Goal: Task Accomplishment & Management: Complete application form

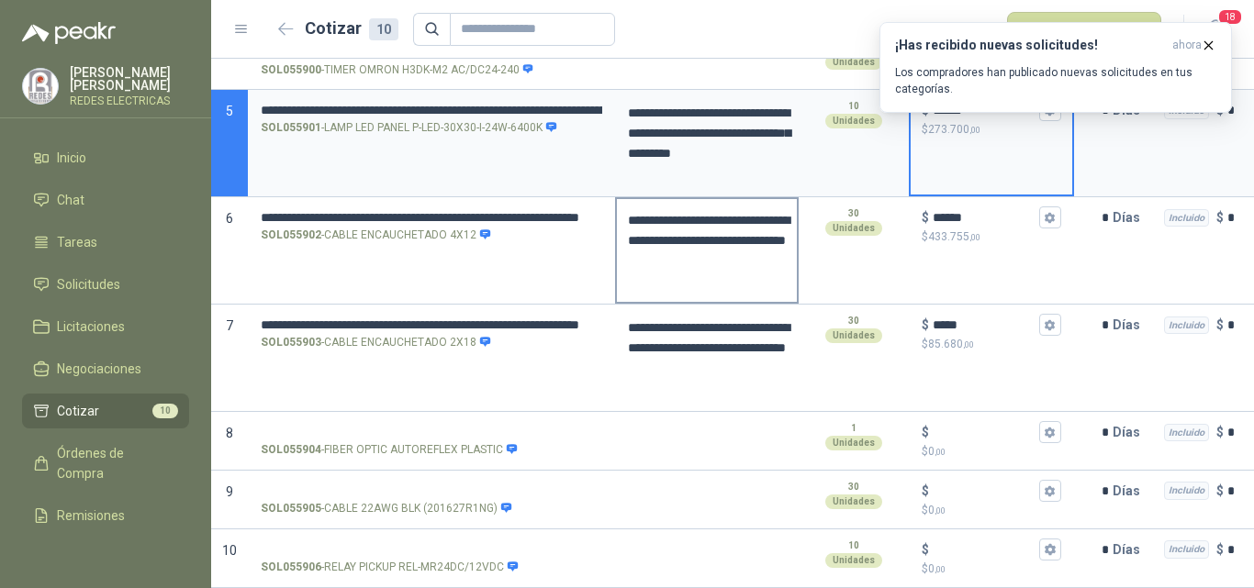
scroll to position [451, 0]
click at [1206, 49] on icon "button" at bounding box center [1208, 46] width 16 height 16
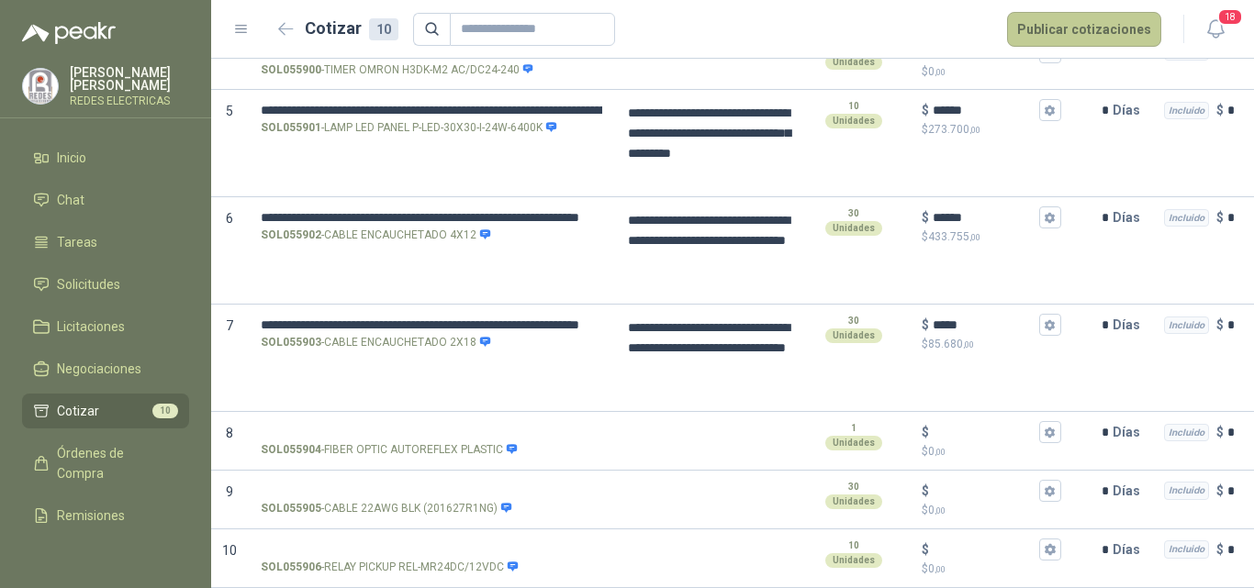
click at [1087, 36] on button "Publicar cotizaciones" at bounding box center [1084, 29] width 154 height 35
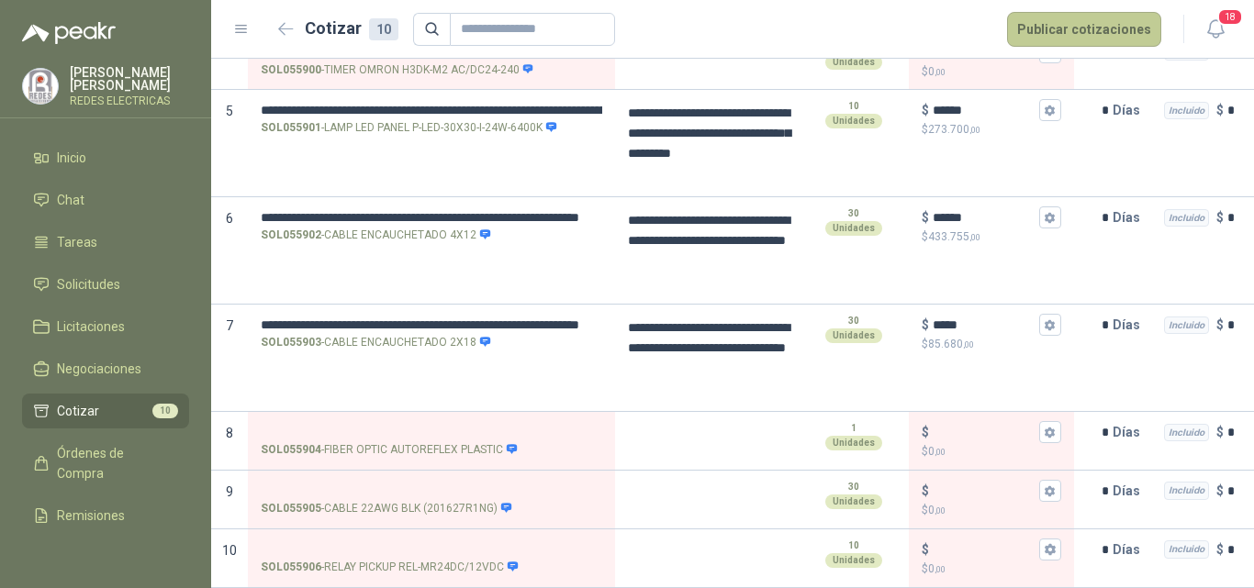
scroll to position [0, 0]
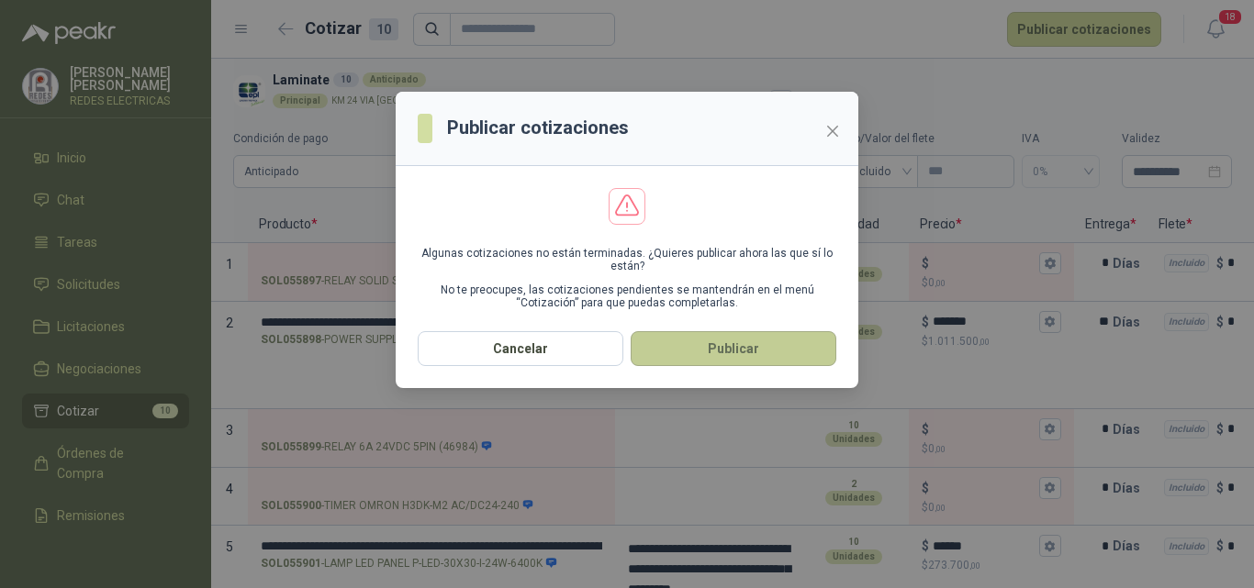
click at [706, 362] on button "Publicar" at bounding box center [733, 348] width 206 height 35
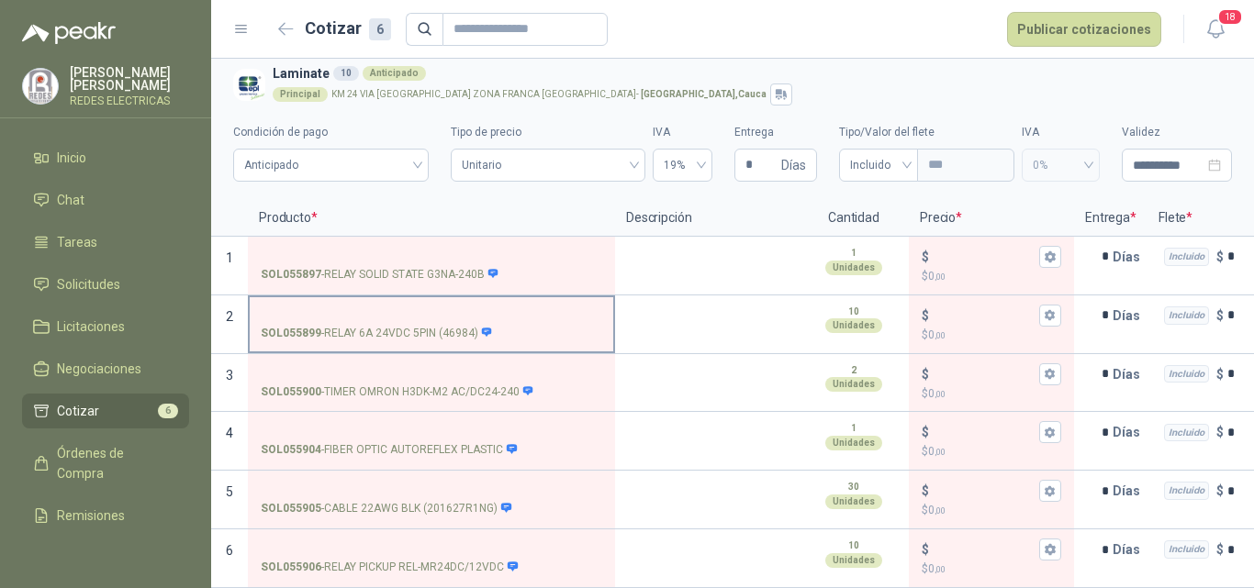
scroll to position [21, 0]
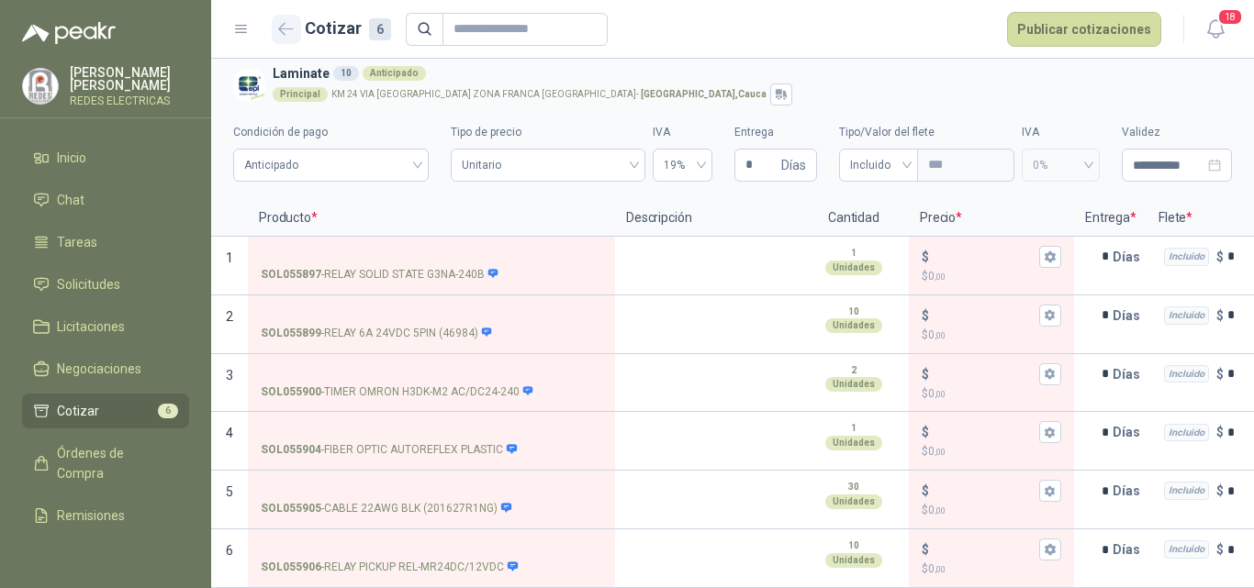
click at [288, 30] on icon "button" at bounding box center [286, 29] width 16 height 14
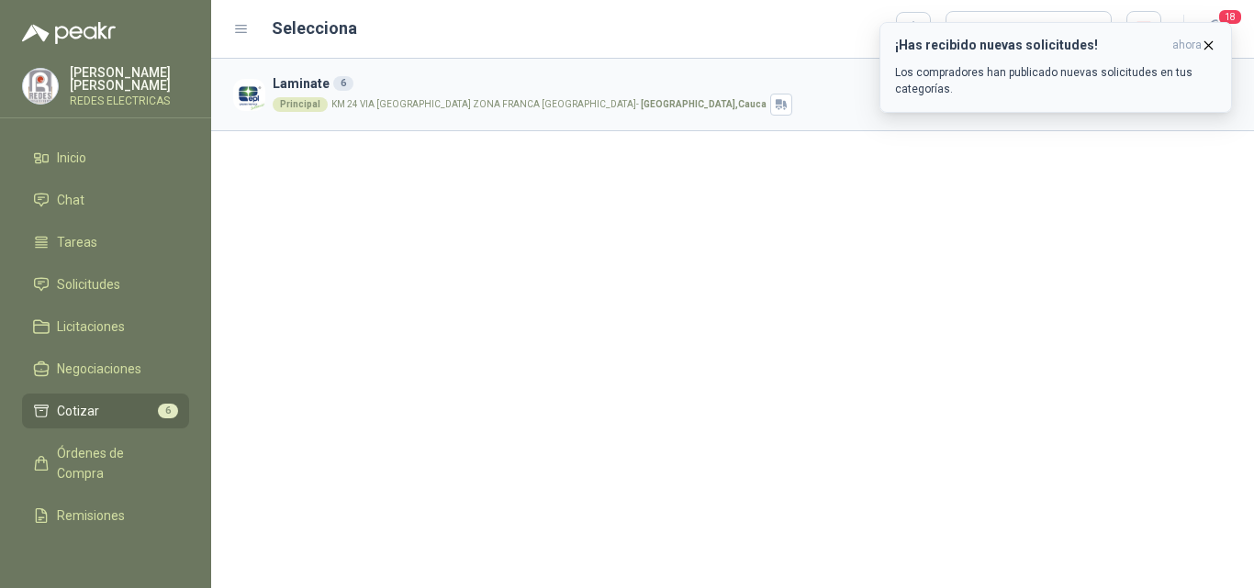
click at [1204, 43] on icon "button" at bounding box center [1208, 46] width 16 height 16
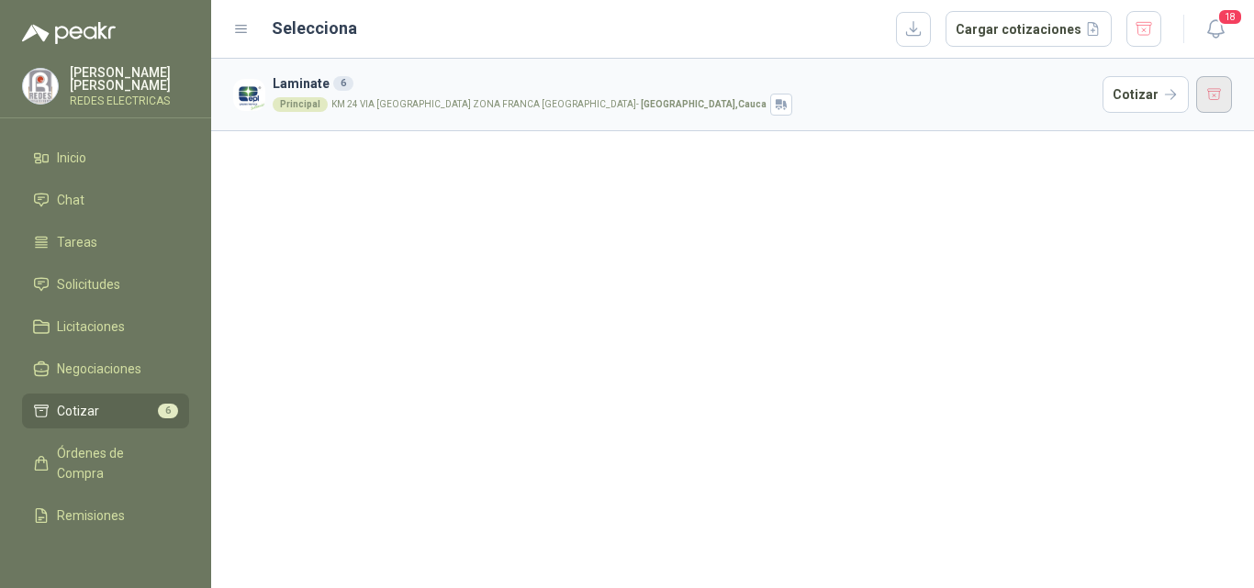
click at [1212, 95] on button "button" at bounding box center [1214, 94] width 37 height 37
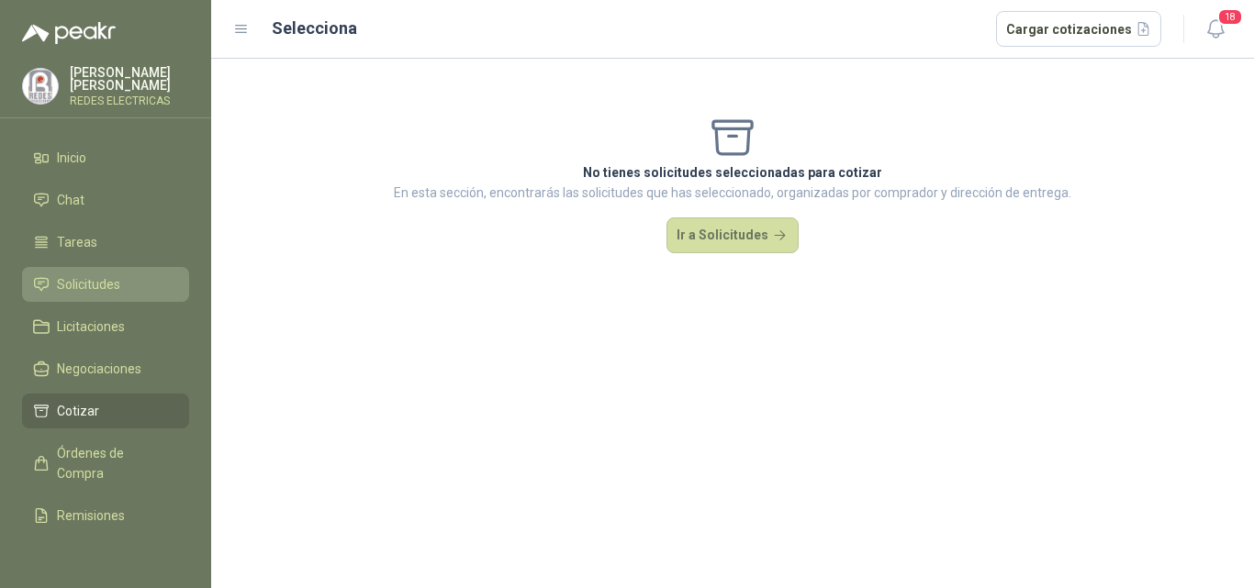
click at [110, 281] on span "Solicitudes" at bounding box center [88, 284] width 63 height 20
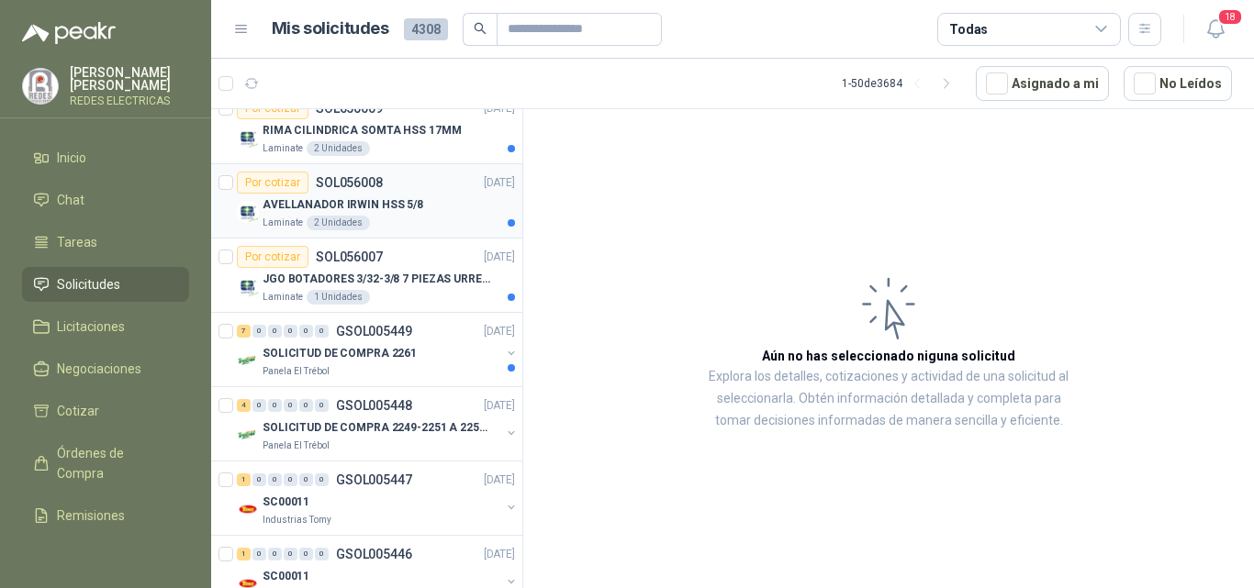
scroll to position [459, 0]
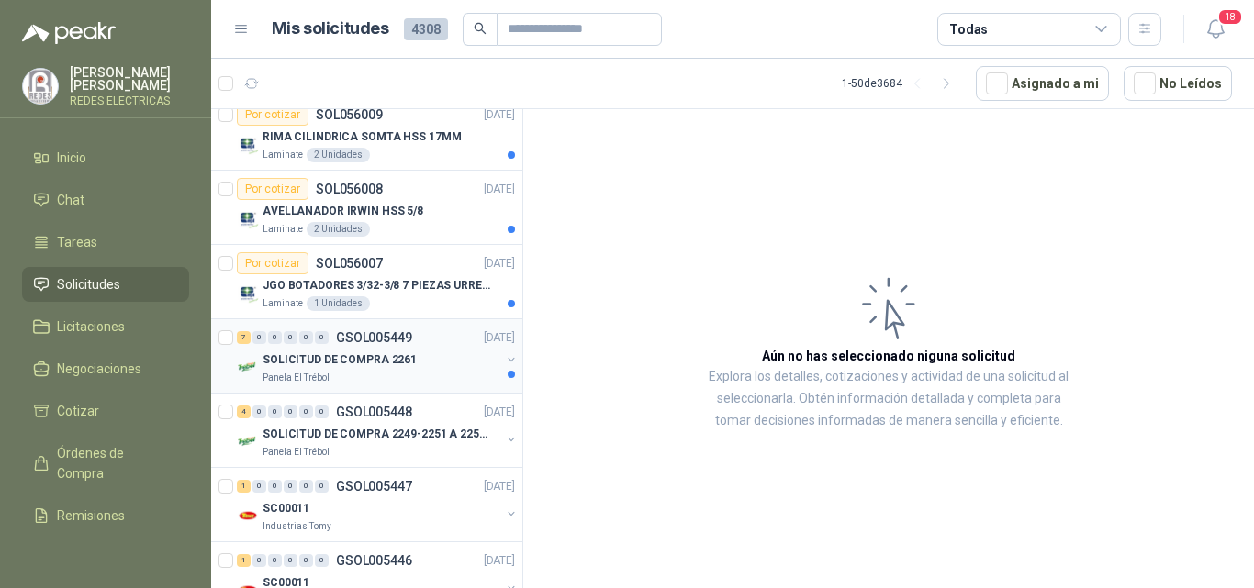
click at [421, 361] on div "SOLICITUD DE COMPRA 2261" at bounding box center [381, 360] width 238 height 22
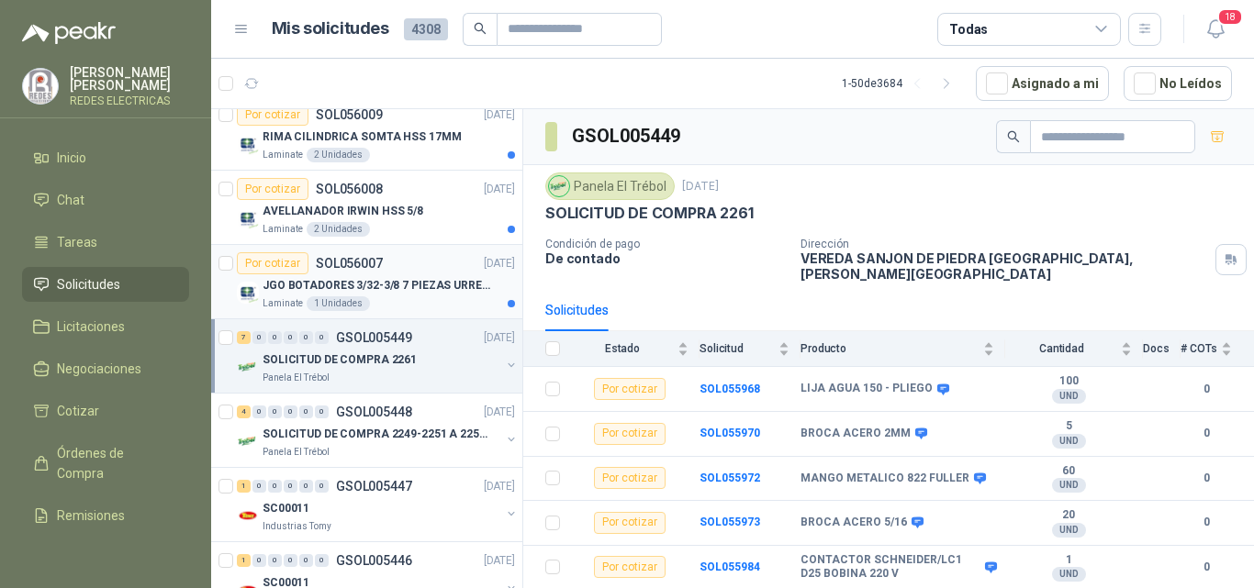
click at [454, 298] on div "Laminate 1 Unidades" at bounding box center [388, 303] width 252 height 15
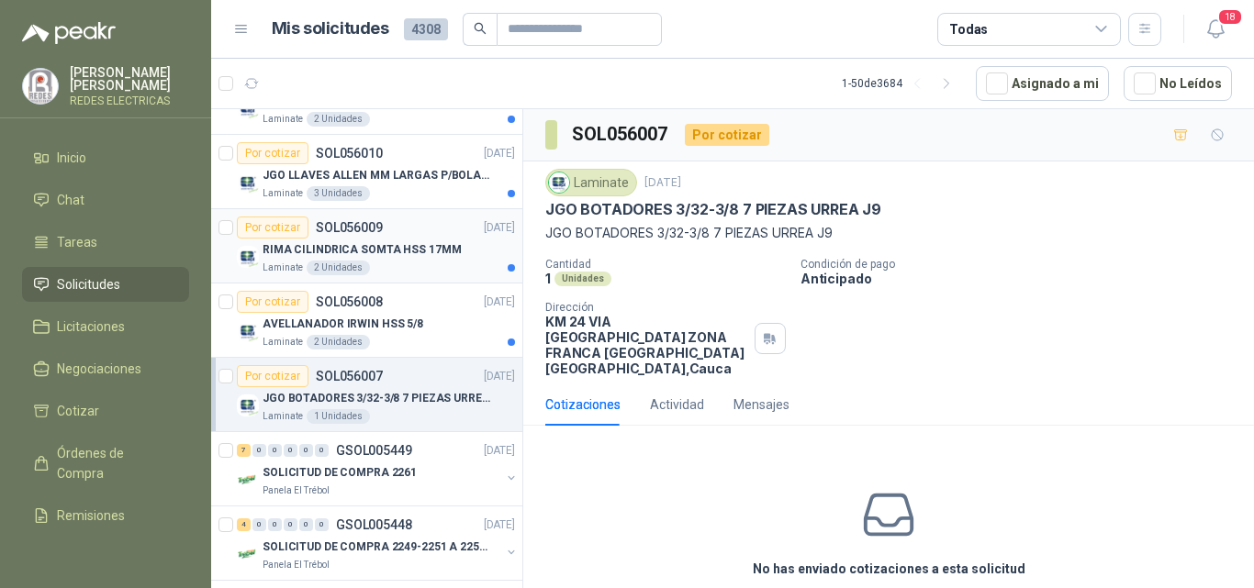
scroll to position [275, 0]
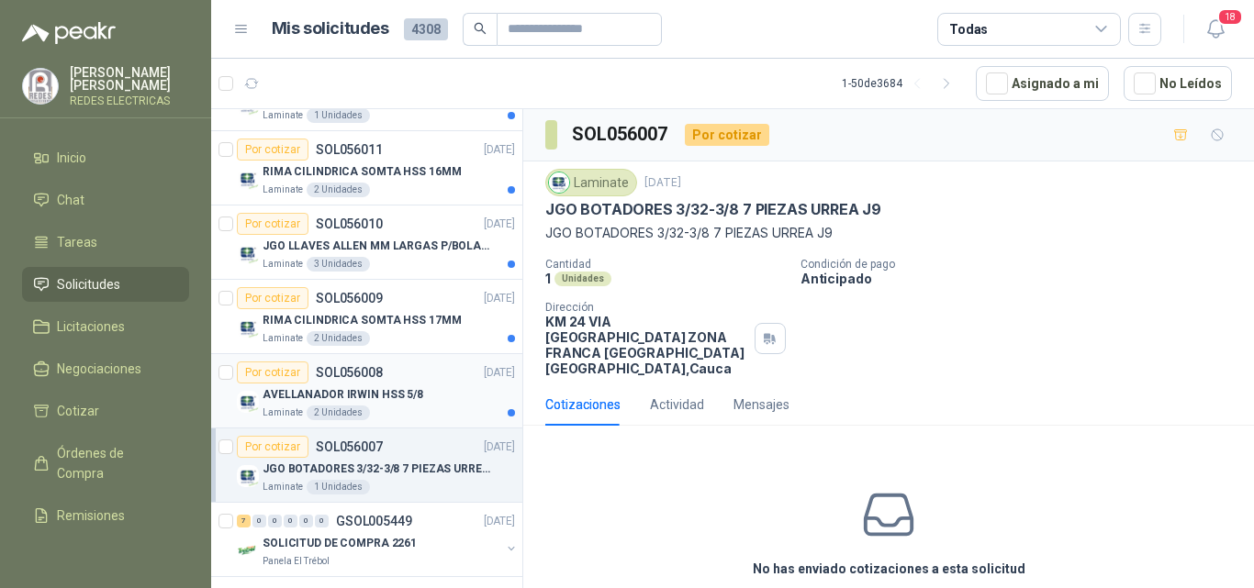
click at [423, 391] on div "AVELLANADOR IRWIN HSS 5/8" at bounding box center [388, 395] width 252 height 22
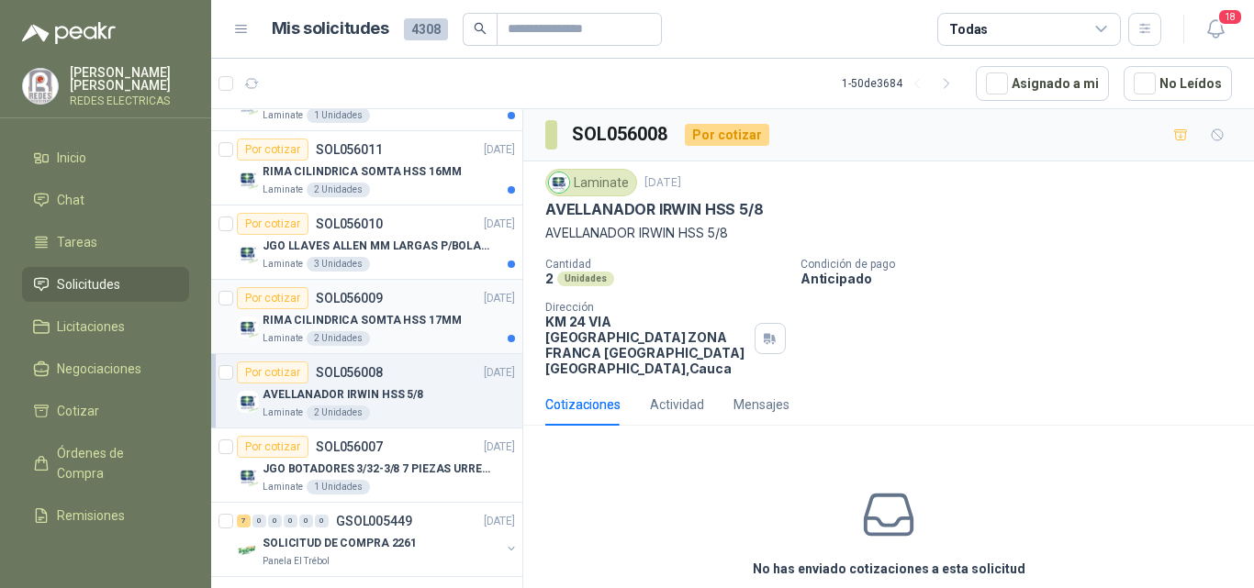
click at [433, 323] on p "RIMA CILINDRICA SOMTA HSS 17MM" at bounding box center [361, 320] width 198 height 17
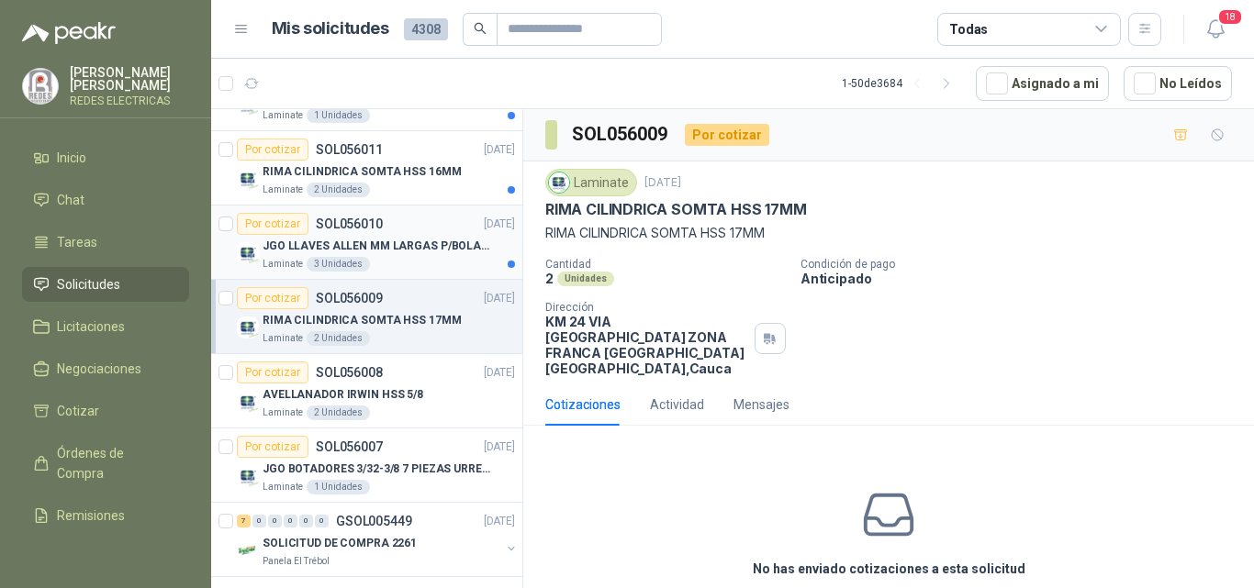
click at [433, 240] on p "JGO LLAVES ALLEN MM LARGAS P/BOLA 4996 U" at bounding box center [376, 246] width 229 height 17
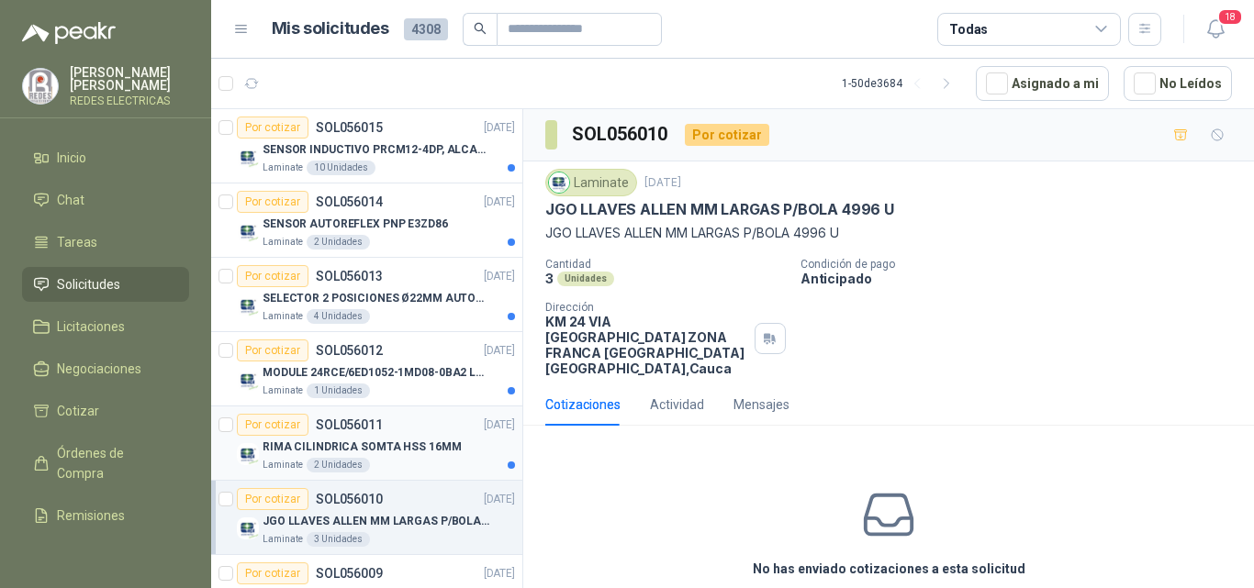
click at [425, 437] on div "RIMA CILINDRICA SOMTA HSS 16MM" at bounding box center [388, 447] width 252 height 22
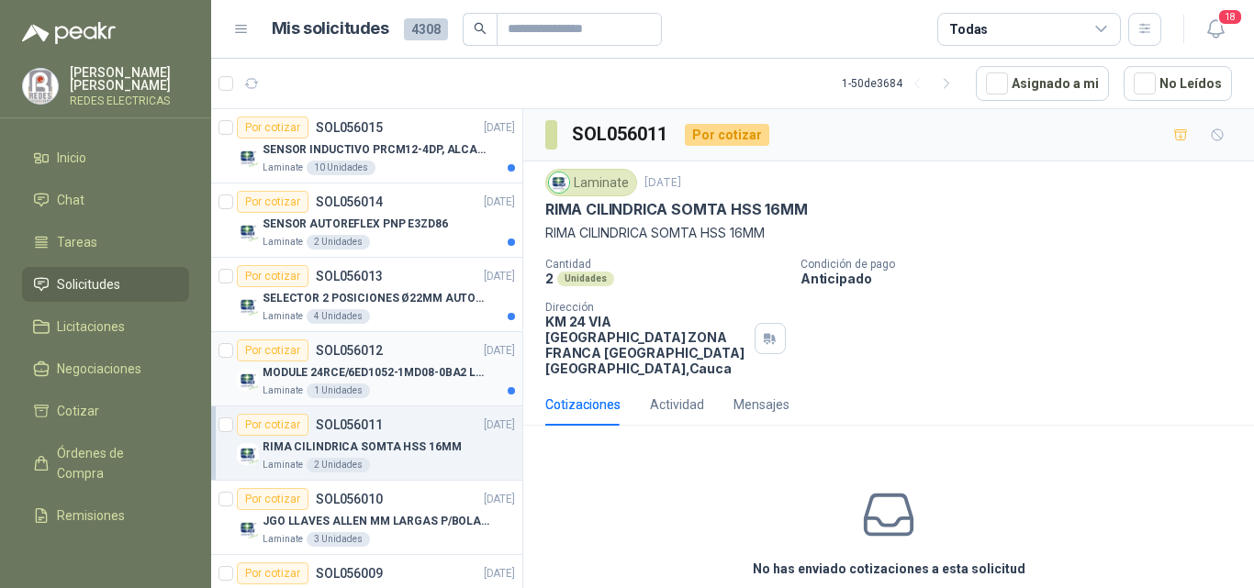
click at [427, 347] on div "Por cotizar SOL056012 [DATE]" at bounding box center [376, 351] width 278 height 22
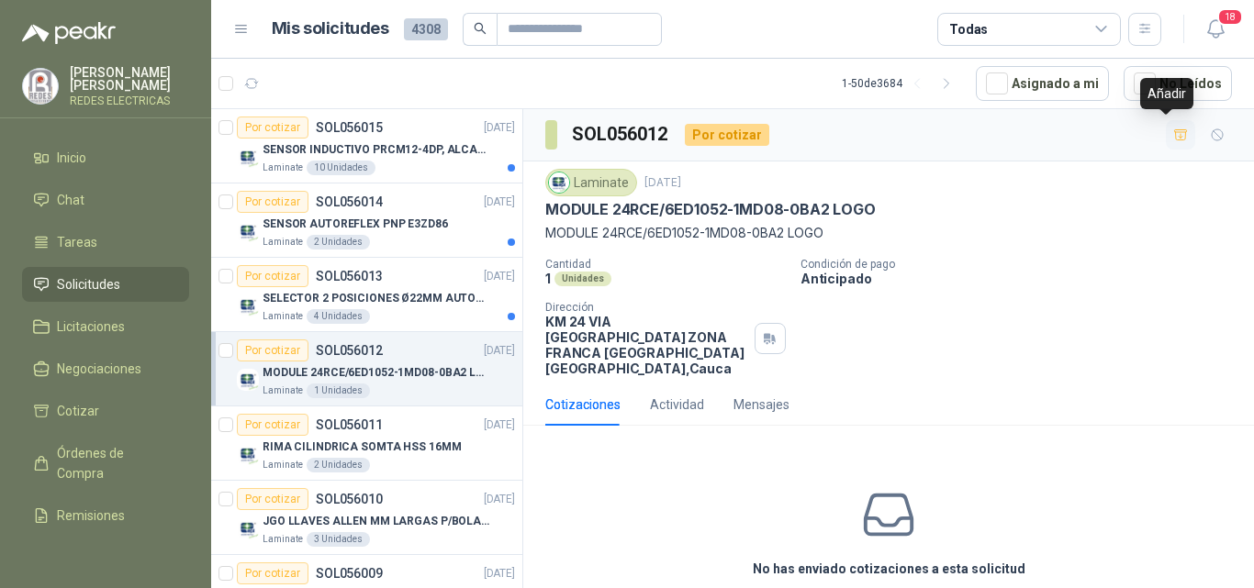
click at [1165, 133] on button "button" at bounding box center [1179, 134] width 29 height 29
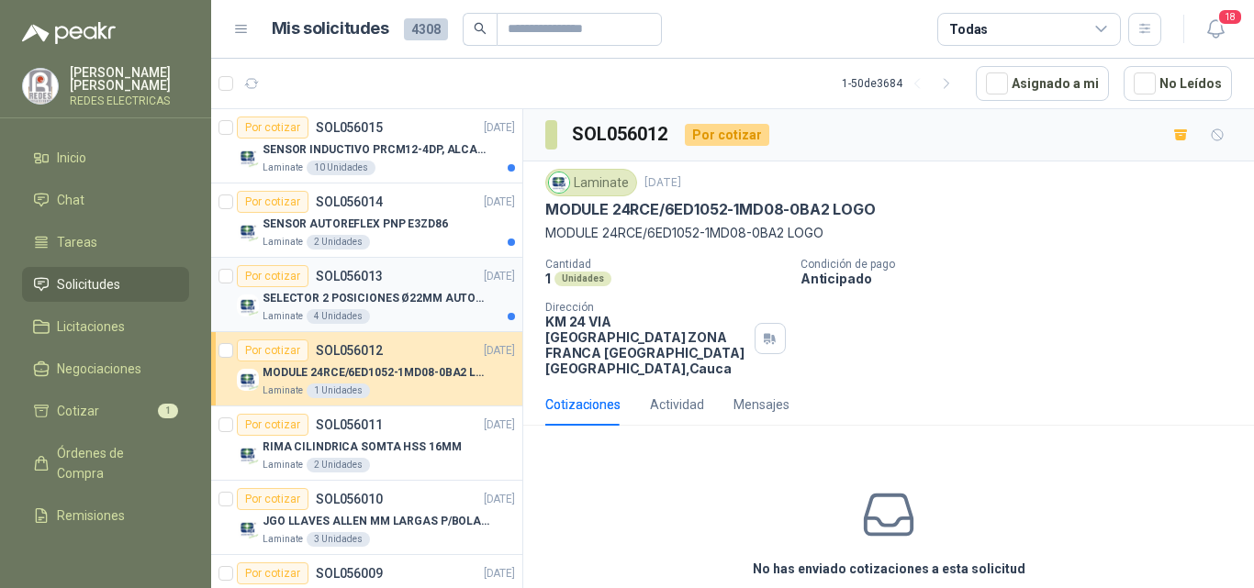
click at [461, 295] on p "SELECTOR 2 POSICIONES Ø22MM AUTONICS" at bounding box center [376, 298] width 229 height 17
click at [1174, 136] on icon "button" at bounding box center [1180, 134] width 13 height 10
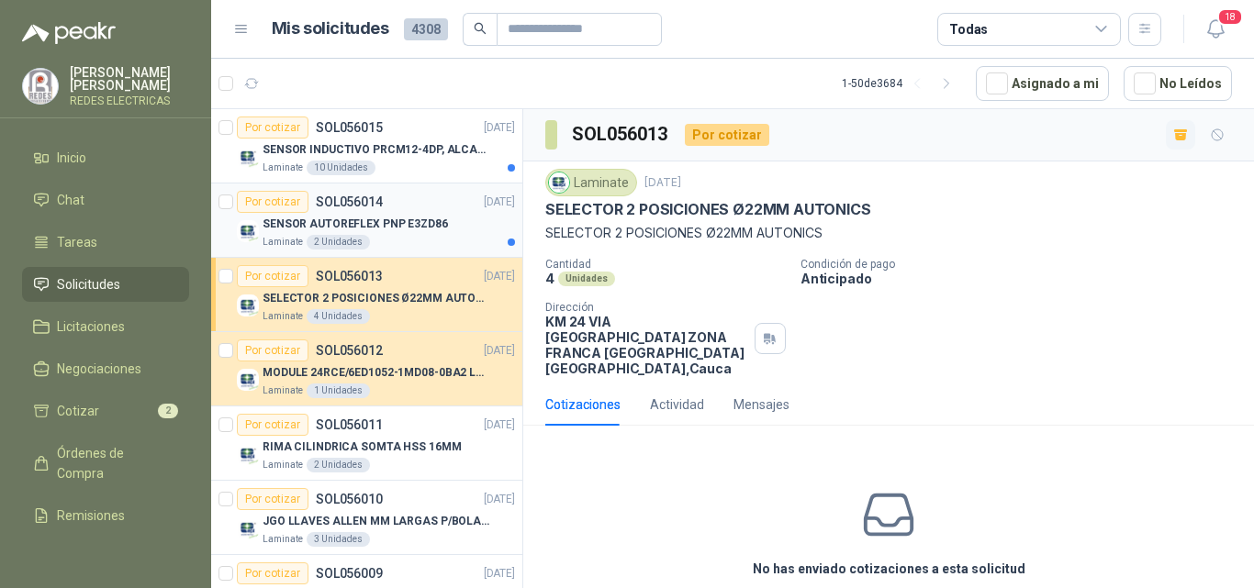
click at [407, 227] on p "SENSOR AUTOREFLEX PNP E3ZD86" at bounding box center [354, 224] width 185 height 17
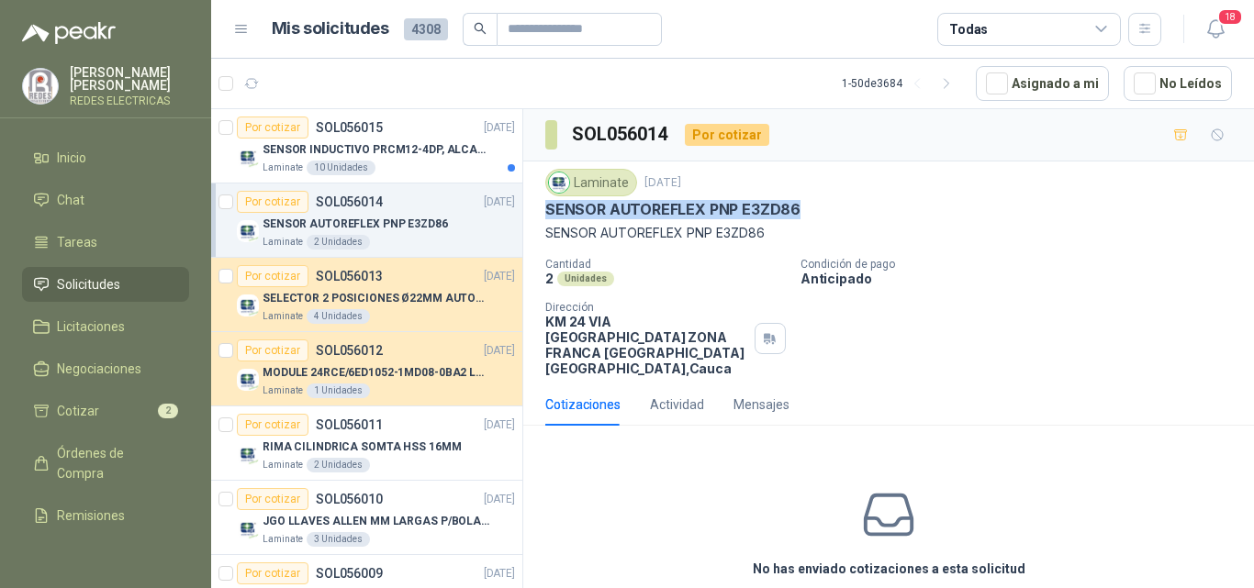
drag, startPoint x: 545, startPoint y: 206, endPoint x: 798, endPoint y: 207, distance: 253.3
click at [798, 207] on div "SENSOR AUTOREFLEX PNP E3ZD86" at bounding box center [888, 209] width 686 height 19
click at [419, 154] on p "SENSOR INDUCTIVO PRCM12-4DP, ALCANCE 4MM" at bounding box center [376, 149] width 229 height 17
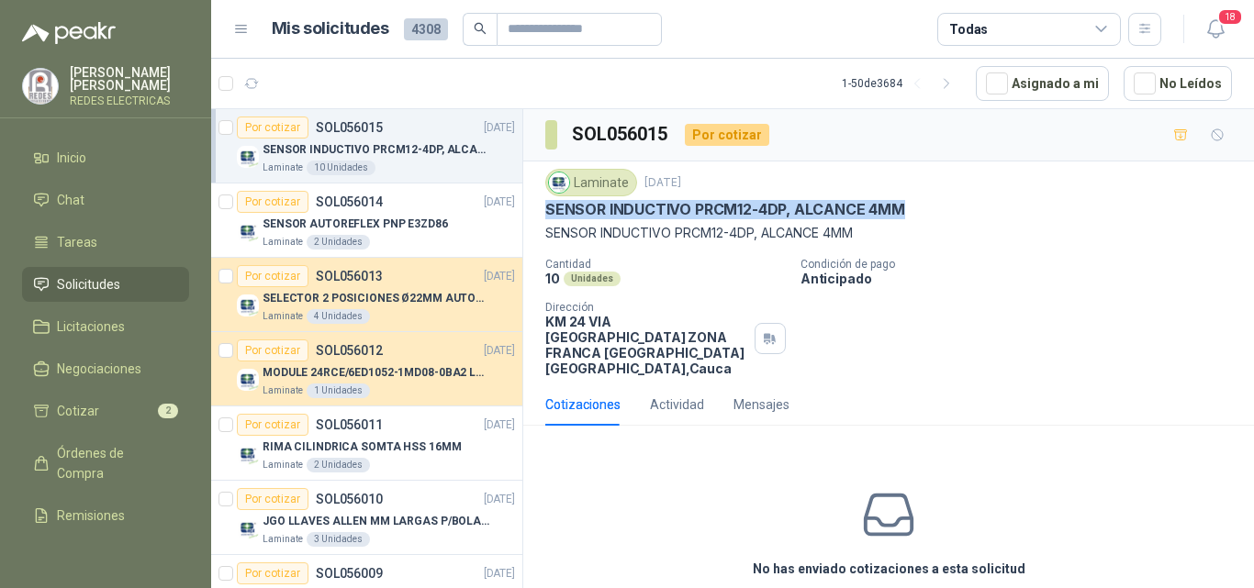
drag, startPoint x: 547, startPoint y: 213, endPoint x: 949, endPoint y: 213, distance: 401.9
click at [949, 213] on div "SENSOR INDUCTIVO PRCM12-4DP, ALCANCE 4MM" at bounding box center [888, 209] width 686 height 19
click at [420, 208] on div "Por cotizar SOL056014 [DATE]" at bounding box center [376, 202] width 278 height 22
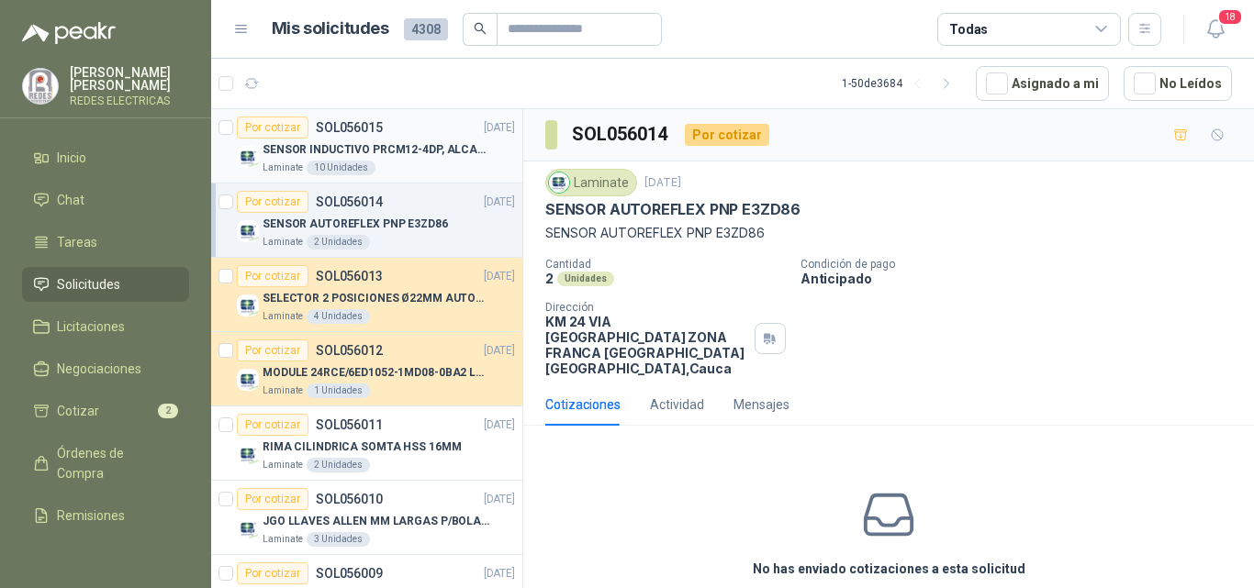
click at [407, 167] on div "Laminate 10 Unidades" at bounding box center [388, 168] width 252 height 15
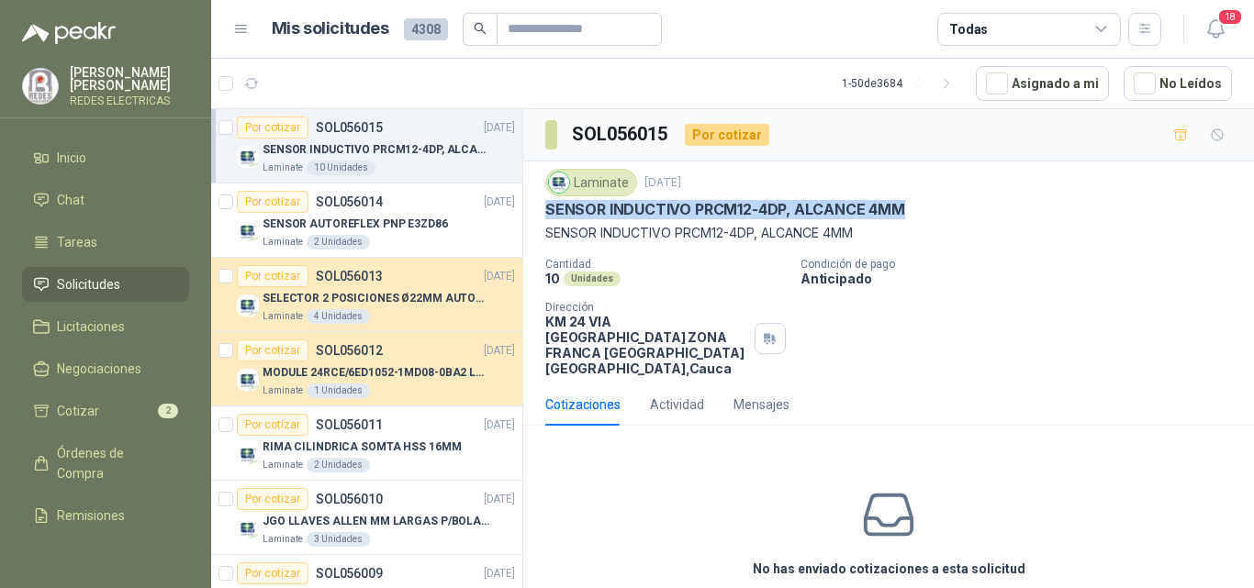
drag, startPoint x: 546, startPoint y: 212, endPoint x: 928, endPoint y: 212, distance: 381.8
click at [928, 212] on div "SENSOR INDUCTIVO PRCM12-4DP, ALCANCE 4MM" at bounding box center [888, 209] width 686 height 19
copy p "SENSOR INDUCTIVO PRCM12-4DP, ALCANCE 4MM"
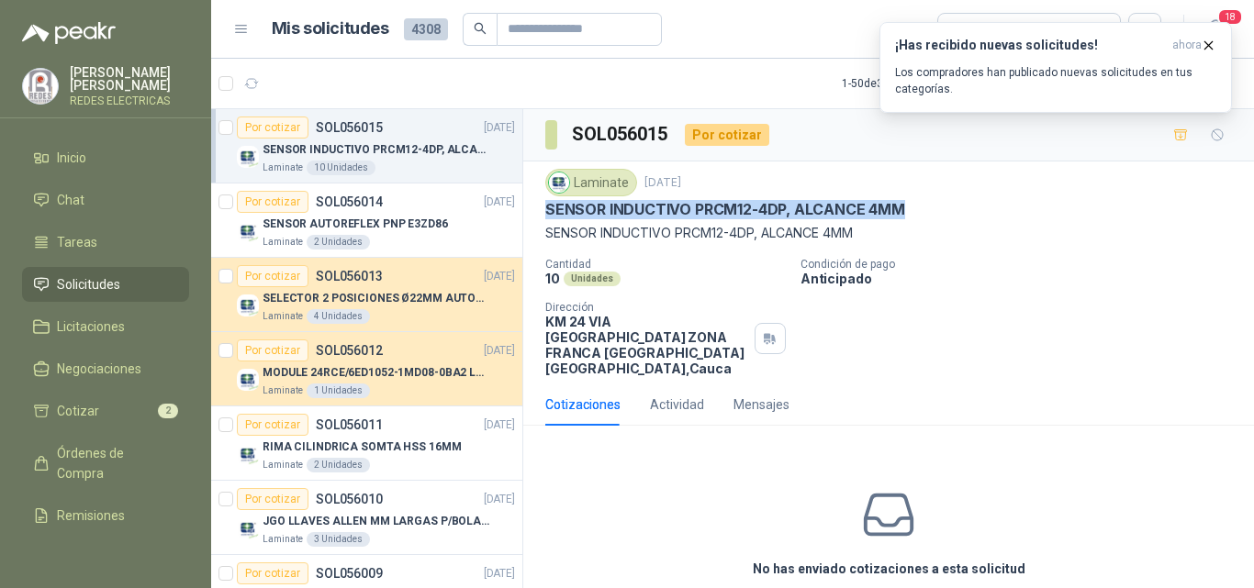
click at [726, 219] on p "SENSOR INDUCTIVO PRCM12-4DP, ALCANCE 4MM" at bounding box center [725, 209] width 360 height 19
drag, startPoint x: 690, startPoint y: 206, endPoint x: 784, endPoint y: 211, distance: 93.7
click at [784, 211] on p "SENSOR INDUCTIVO PRCM12-4DP, ALCANCE 4MM" at bounding box center [725, 209] width 360 height 19
copy p "PRCM12-4DP"
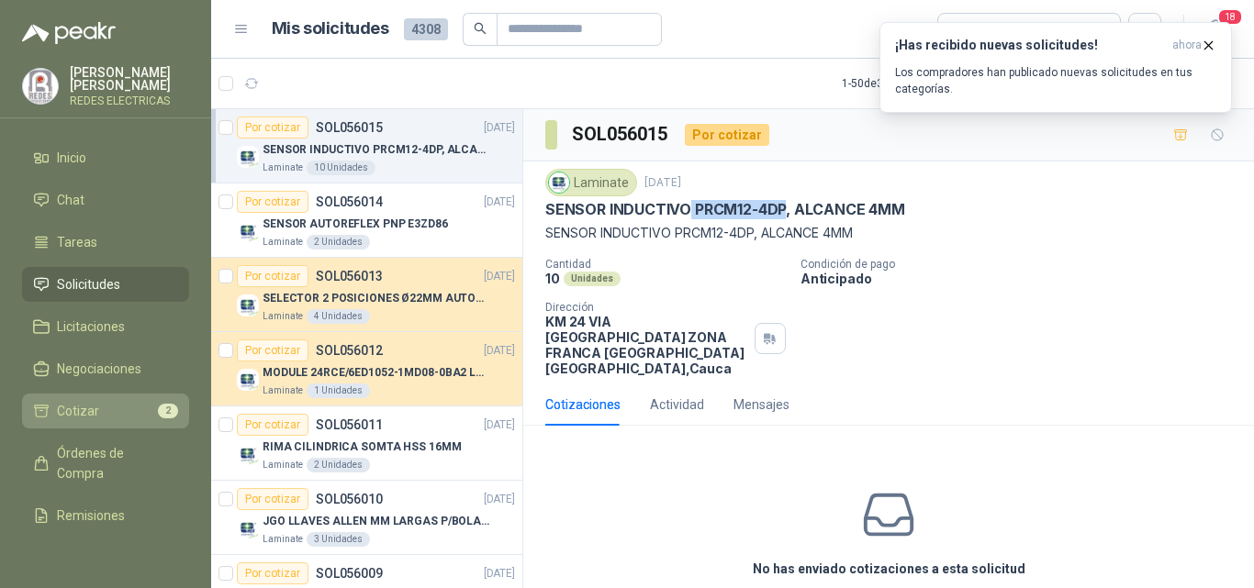
click at [88, 408] on span "Cotizar" at bounding box center [78, 411] width 42 height 20
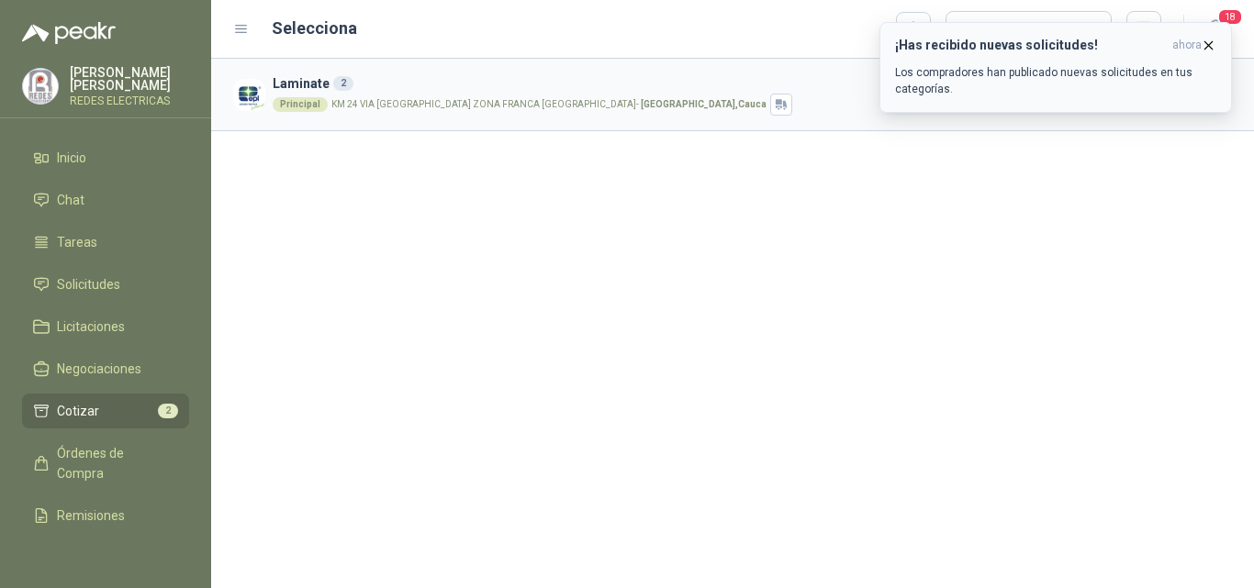
click at [1211, 46] on icon "button" at bounding box center [1208, 46] width 16 height 16
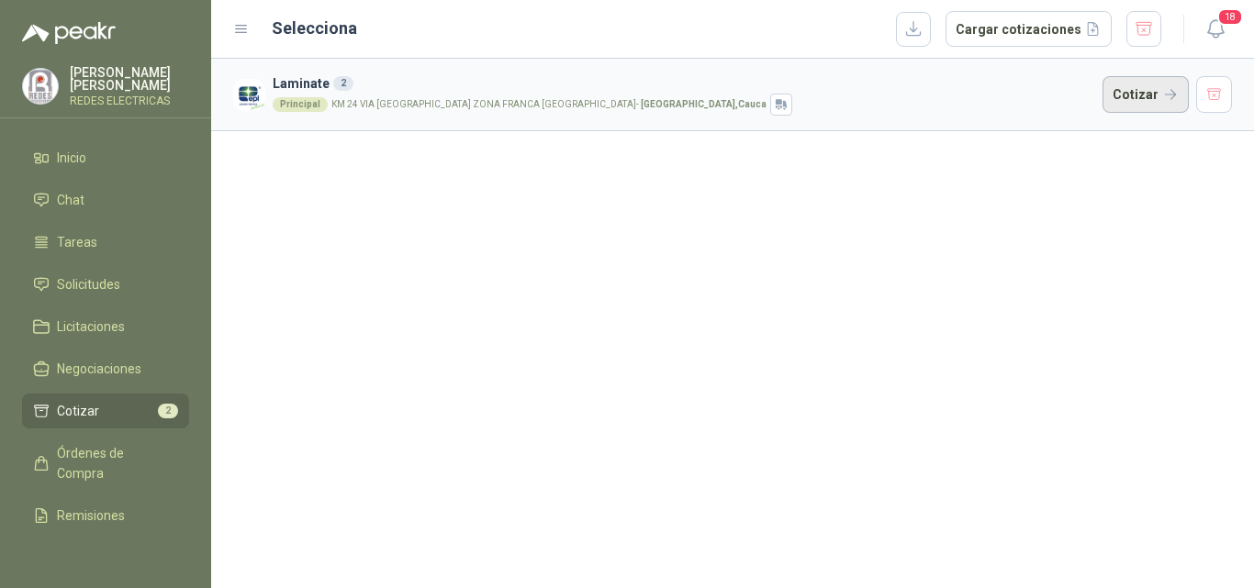
click at [1170, 87] on button "Cotizar" at bounding box center [1145, 94] width 86 height 37
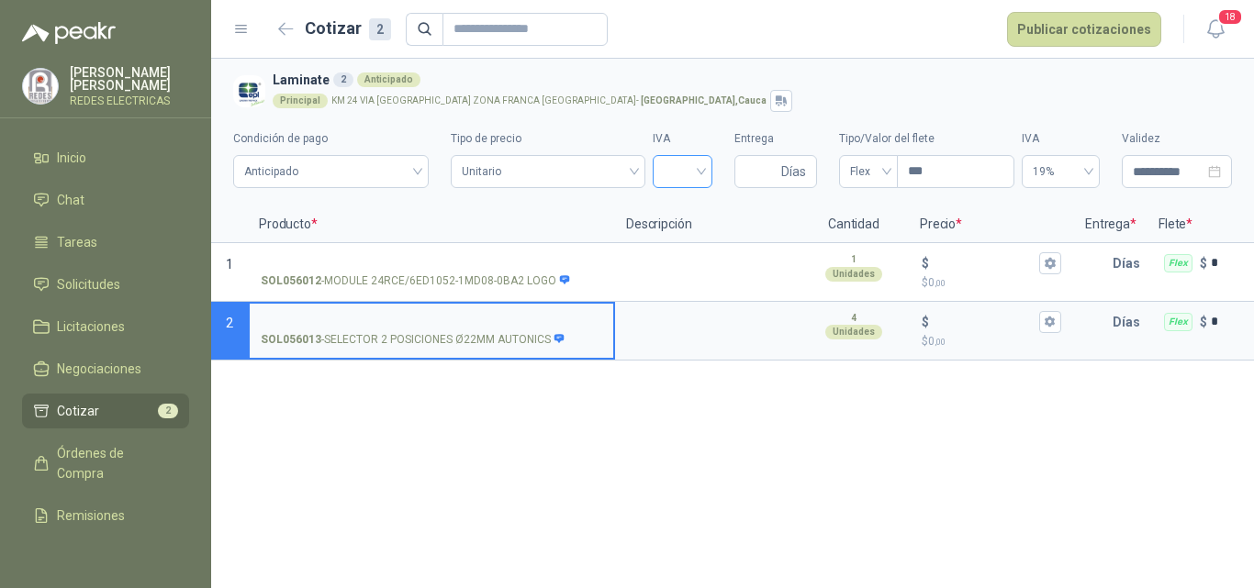
click at [690, 181] on input "search" at bounding box center [682, 170] width 38 height 28
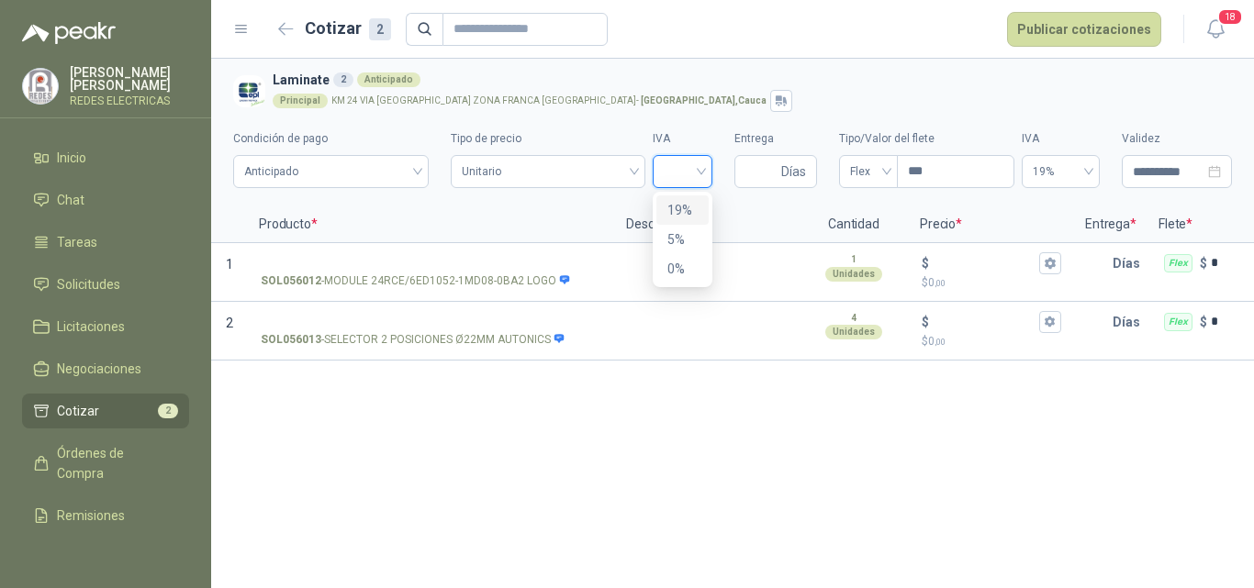
click at [692, 213] on div "19%" at bounding box center [682, 210] width 30 height 20
click at [754, 170] on input "Entrega" at bounding box center [761, 171] width 32 height 31
type input "*"
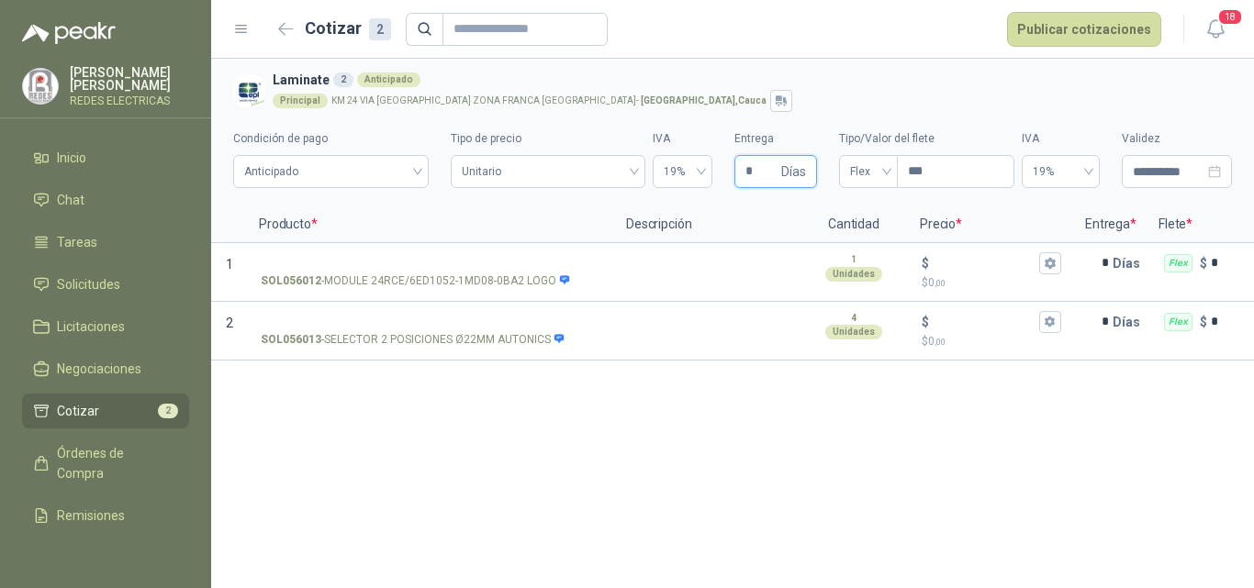
type input "*"
click at [868, 186] on div "**********" at bounding box center [732, 154] width 998 height 84
click at [868, 181] on span "Flex" at bounding box center [868, 172] width 37 height 28
click at [862, 239] on div "Incluido" at bounding box center [867, 239] width 29 height 20
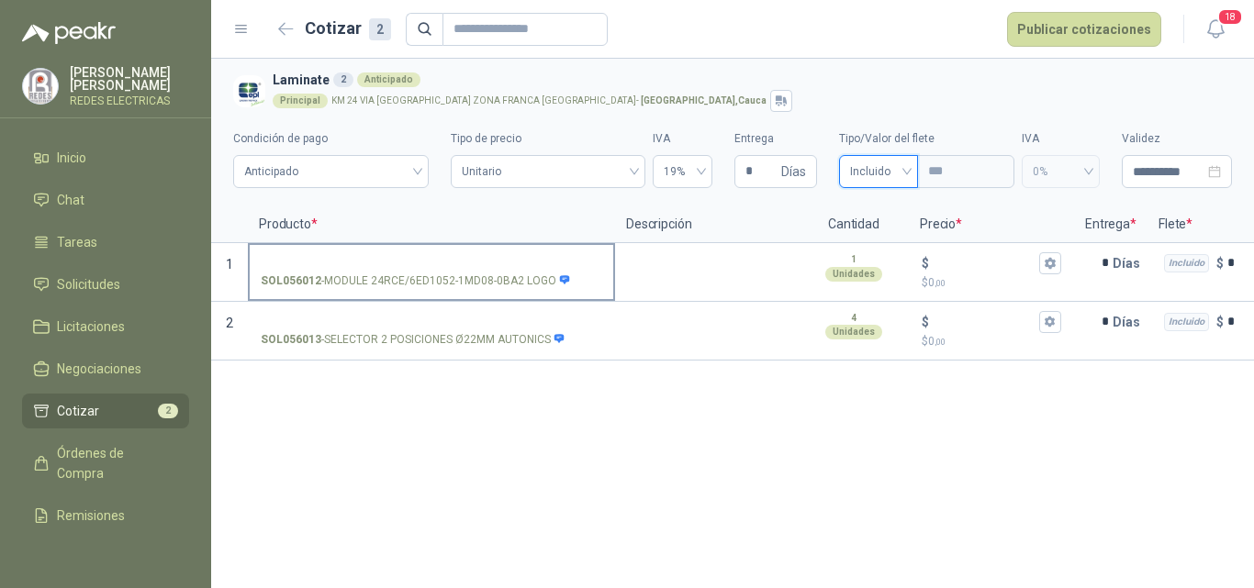
click at [451, 263] on input "SOL056012 - MODULE 24RCE/6ED1052-1MD08-0BA2 LOGO" at bounding box center [431, 264] width 341 height 14
drag, startPoint x: 410, startPoint y: 281, endPoint x: 518, endPoint y: 281, distance: 108.3
click at [518, 281] on p "SOL056012 - MODULE 24RCE/6ED1052-1MD08-0BA2 LOGO" at bounding box center [416, 281] width 310 height 17
copy p "6ED1052-1MD08-0BA2"
click at [451, 259] on input "SOL056012 - MODULE 24RCE/6ED1052-1MD08-0BA2 LOGO" at bounding box center [431, 264] width 341 height 14
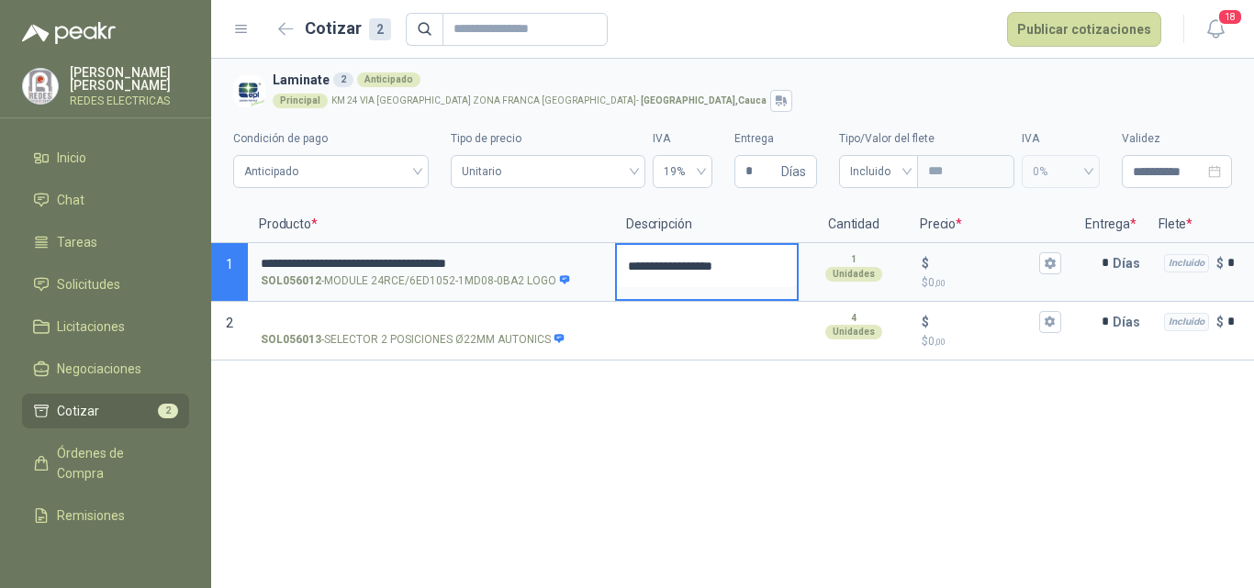
click at [766, 267] on textarea "**********" at bounding box center [707, 266] width 180 height 42
type textarea "**********"
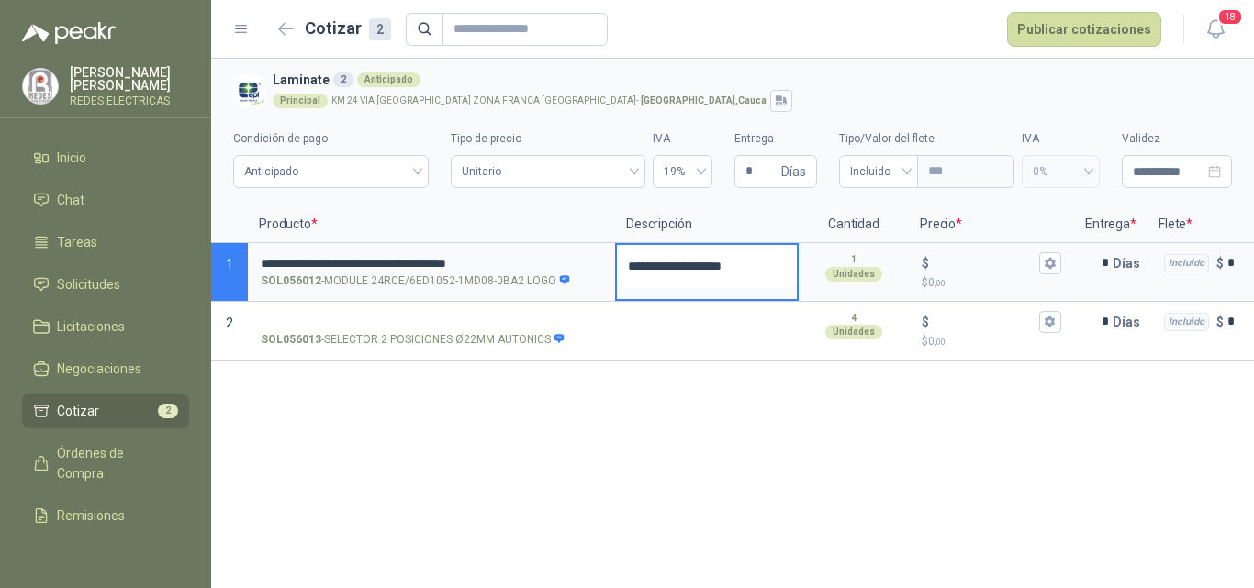
type textarea "**********"
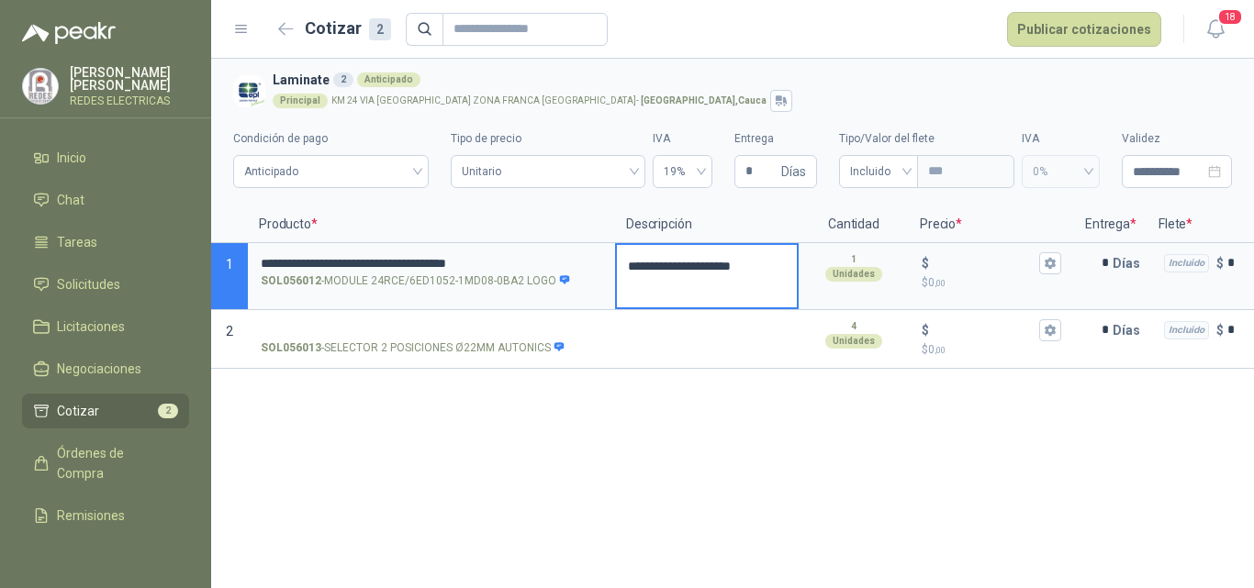
type textarea "**********"
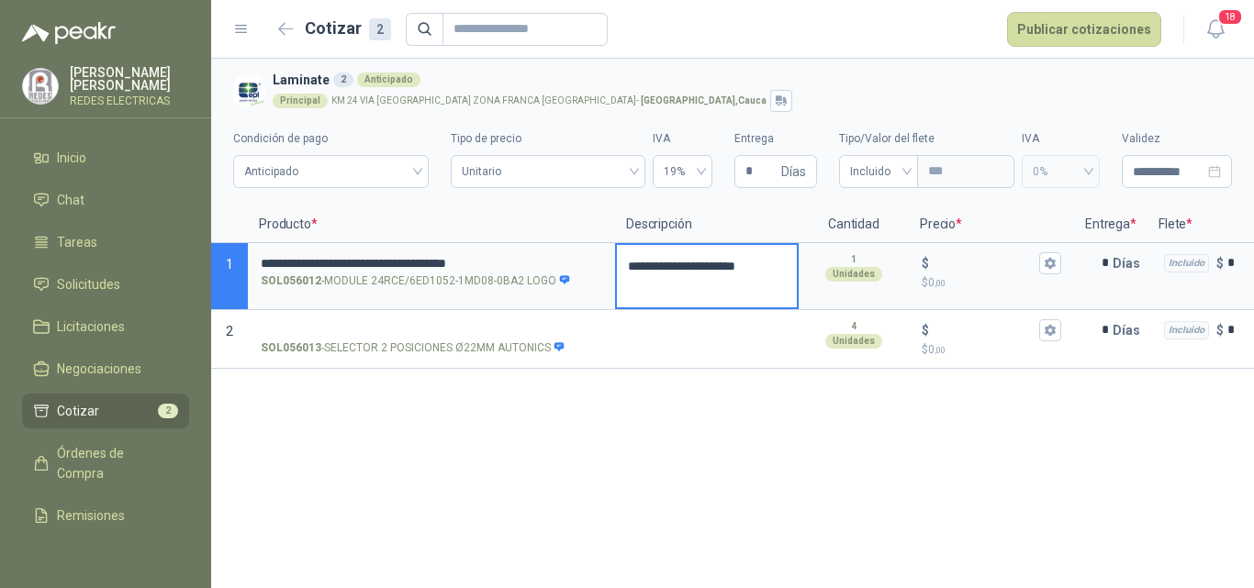
type textarea "**********"
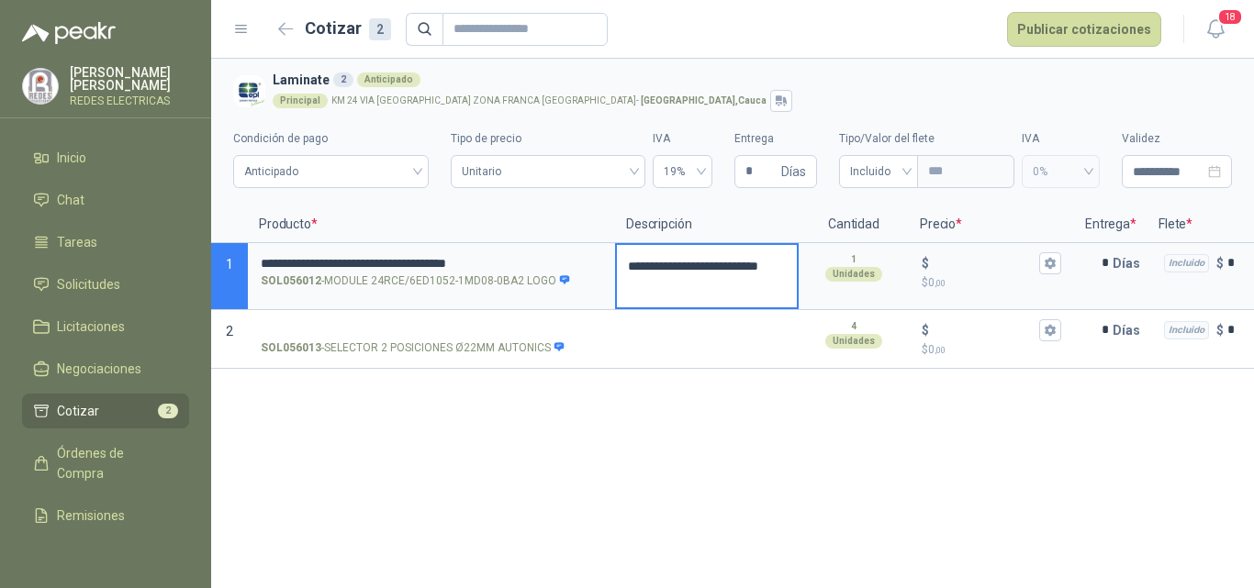
type textarea "**********"
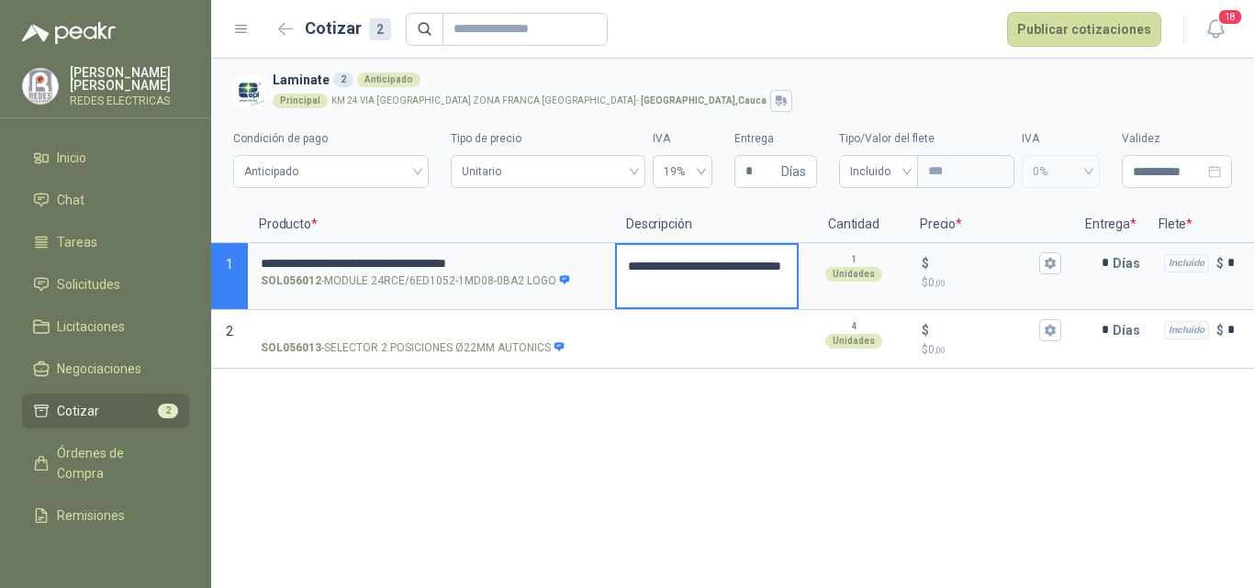
click at [627, 265] on textarea "**********" at bounding box center [707, 276] width 180 height 62
type textarea "**********"
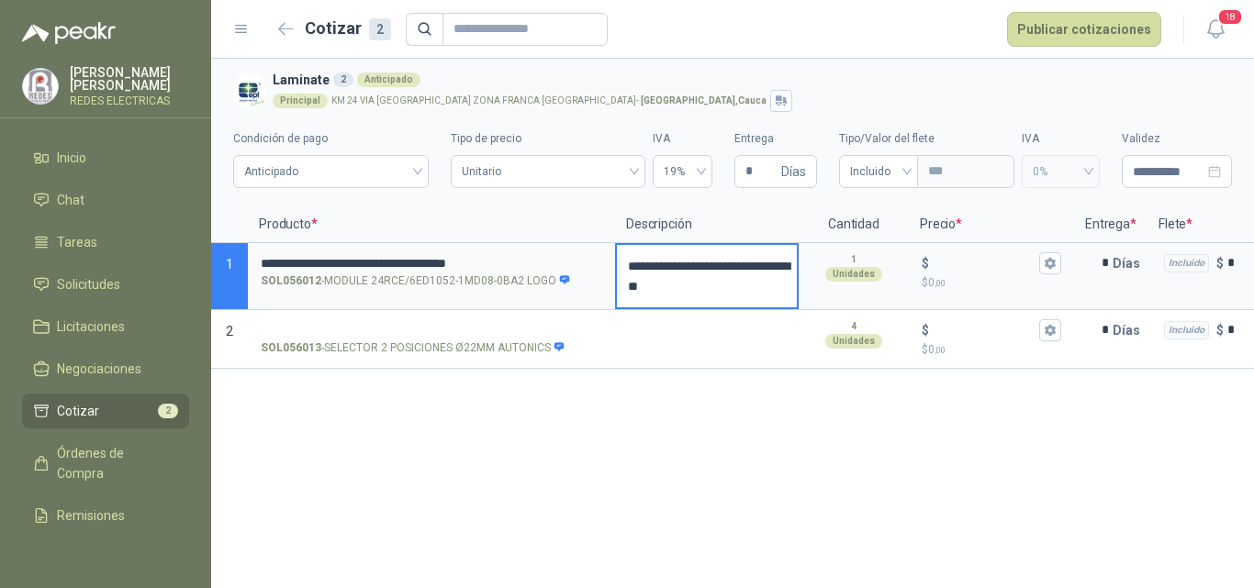
type textarea "**********"
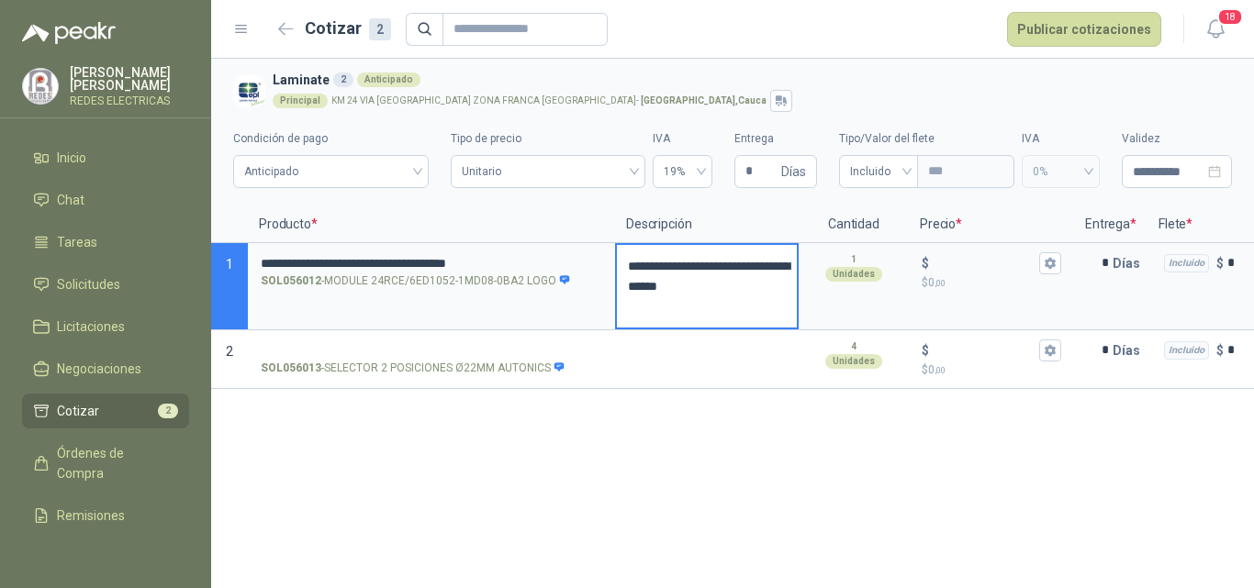
type textarea "**********"
click at [967, 262] on input "$ $ 0 ,00" at bounding box center [983, 263] width 103 height 14
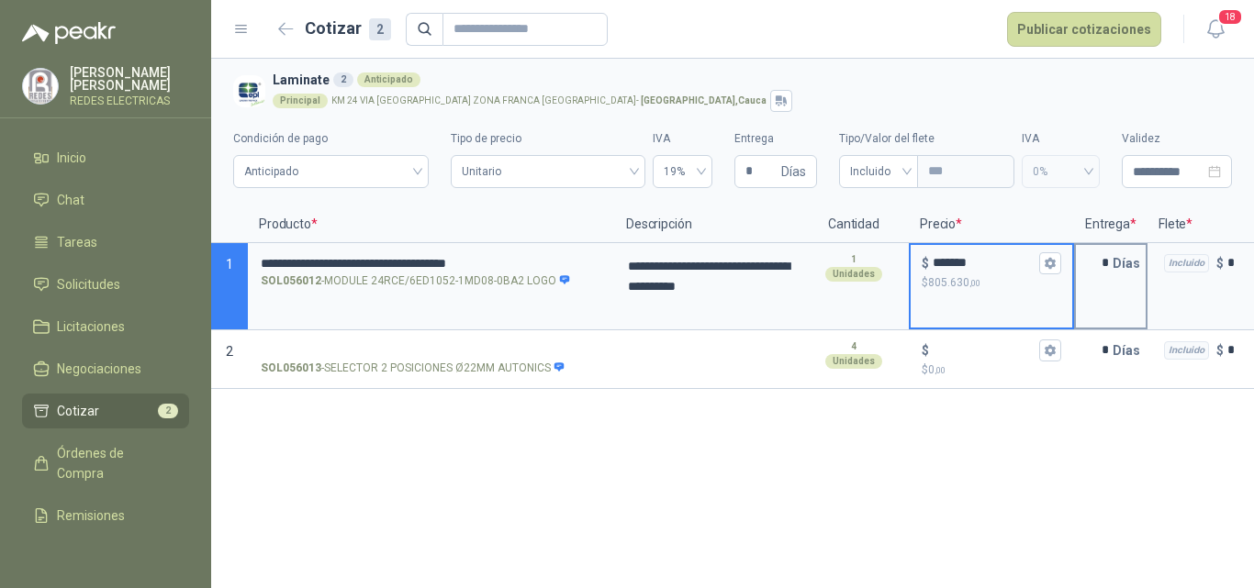
type input "*******"
click at [1101, 264] on input "*" at bounding box center [1094, 263] width 37 height 37
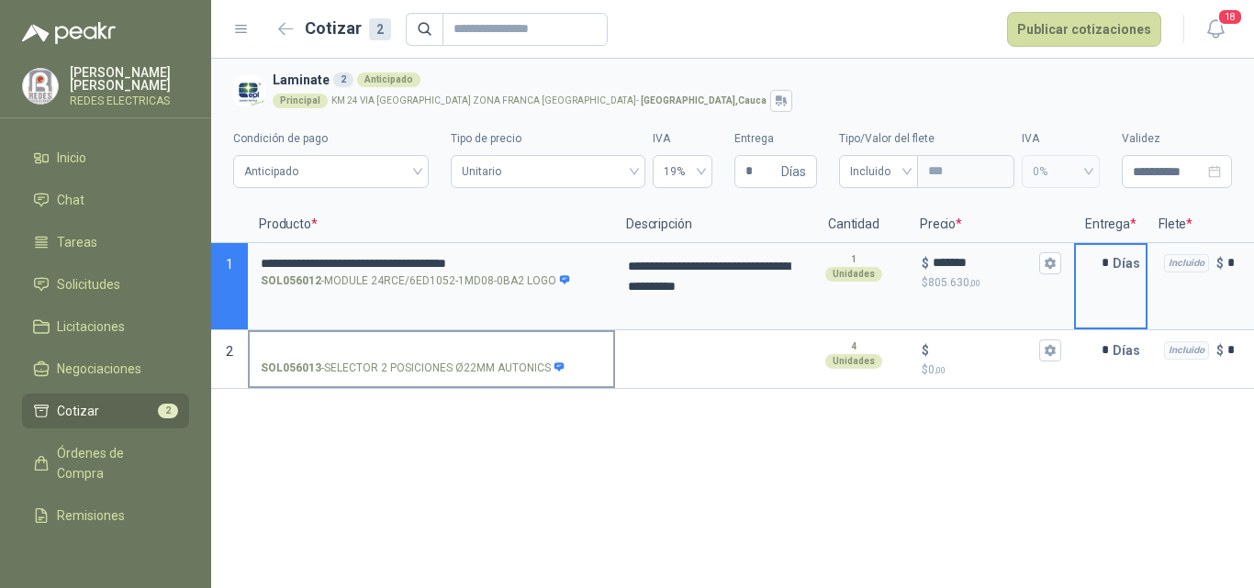
type input "*"
click at [436, 348] on input "SOL056013 - SELECTOR 2 POSICIONES Ø22MM AUTONICS" at bounding box center [431, 351] width 341 height 14
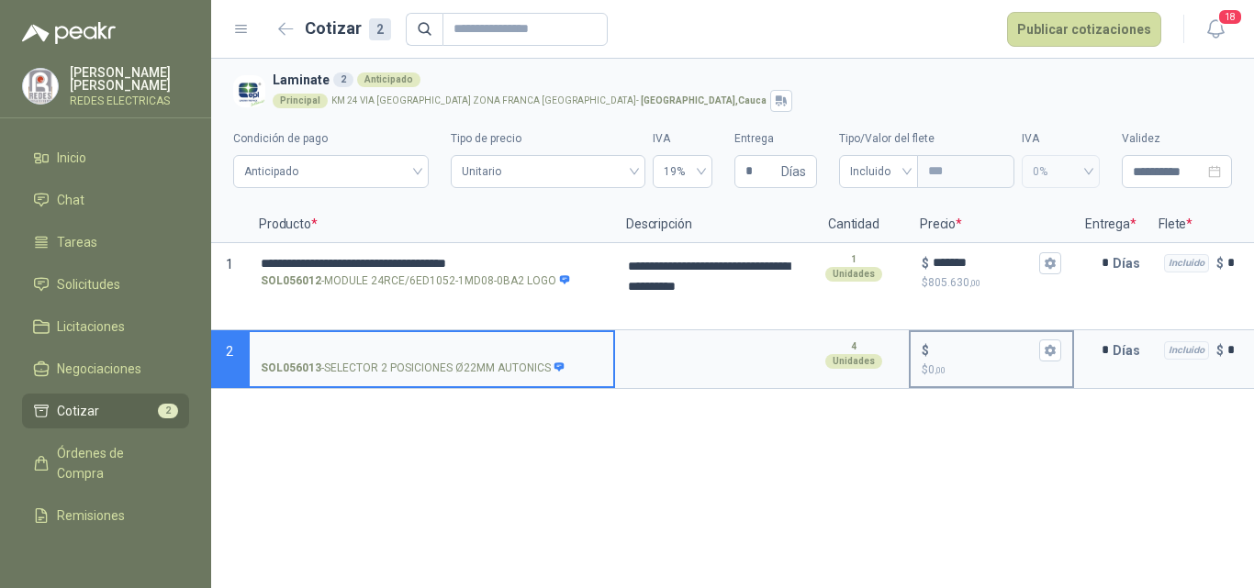
click at [964, 341] on div "$" at bounding box center [990, 351] width 139 height 22
click at [964, 343] on input "$ $ 0 ,00" at bounding box center [983, 350] width 103 height 14
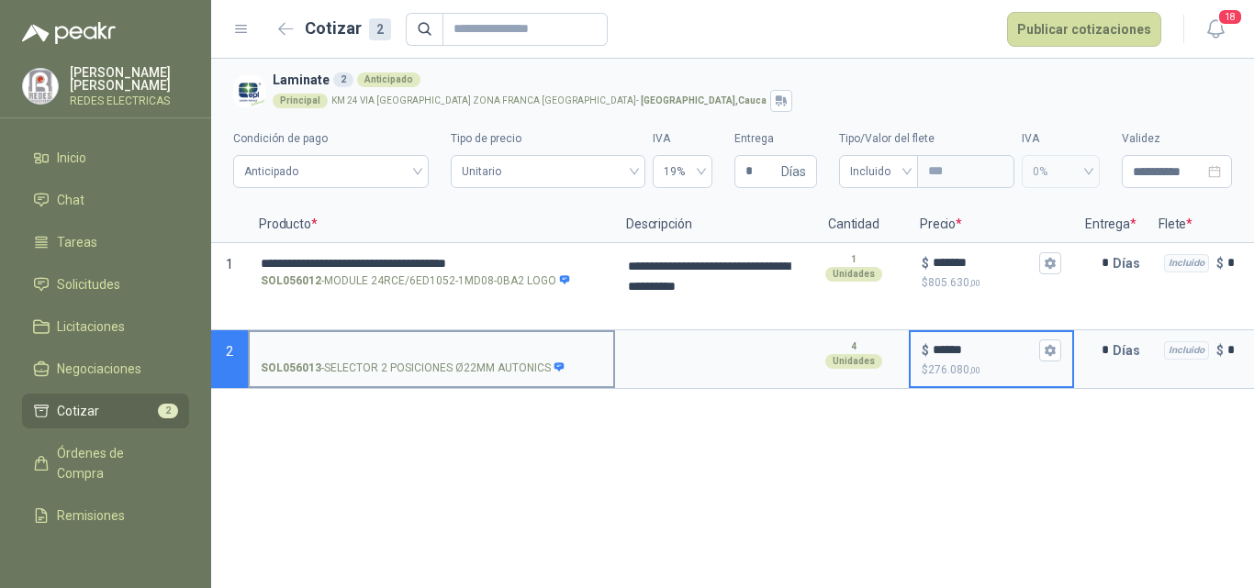
type input "******"
click at [522, 344] on input "SOL056013 - SELECTOR 2 POSICIONES Ø22MM AUTONICS" at bounding box center [431, 351] width 341 height 14
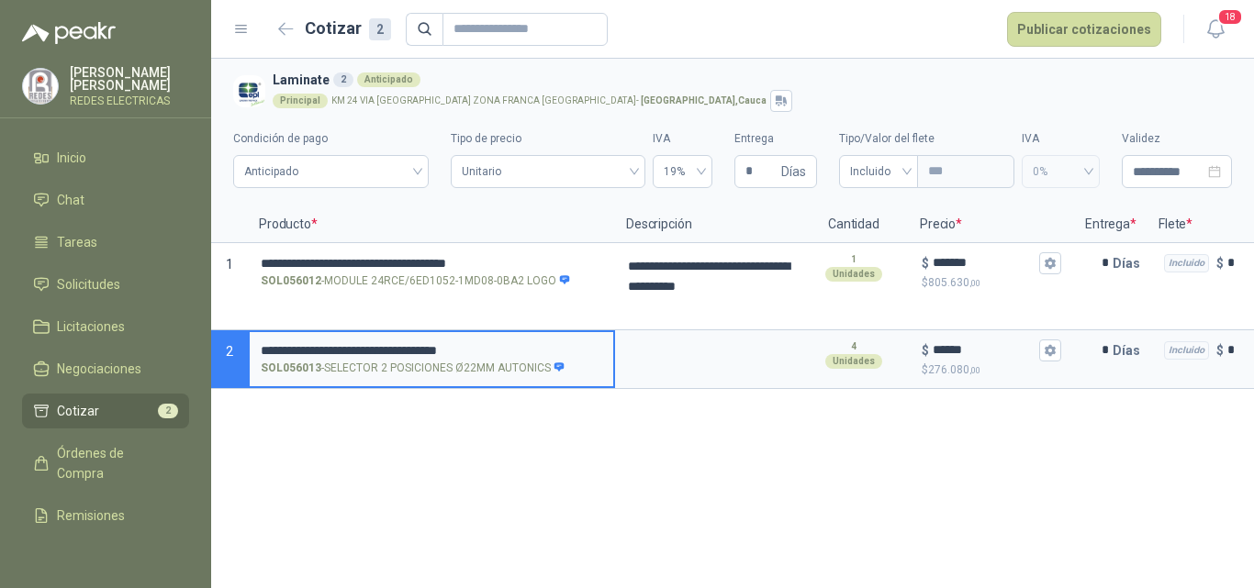
click at [553, 345] on input "**********" at bounding box center [431, 351] width 341 height 14
drag, startPoint x: 429, startPoint y: 350, endPoint x: 390, endPoint y: 350, distance: 38.5
click at [393, 350] on input "**********" at bounding box center [431, 351] width 341 height 16
click at [360, 344] on input "**********" at bounding box center [431, 351] width 341 height 16
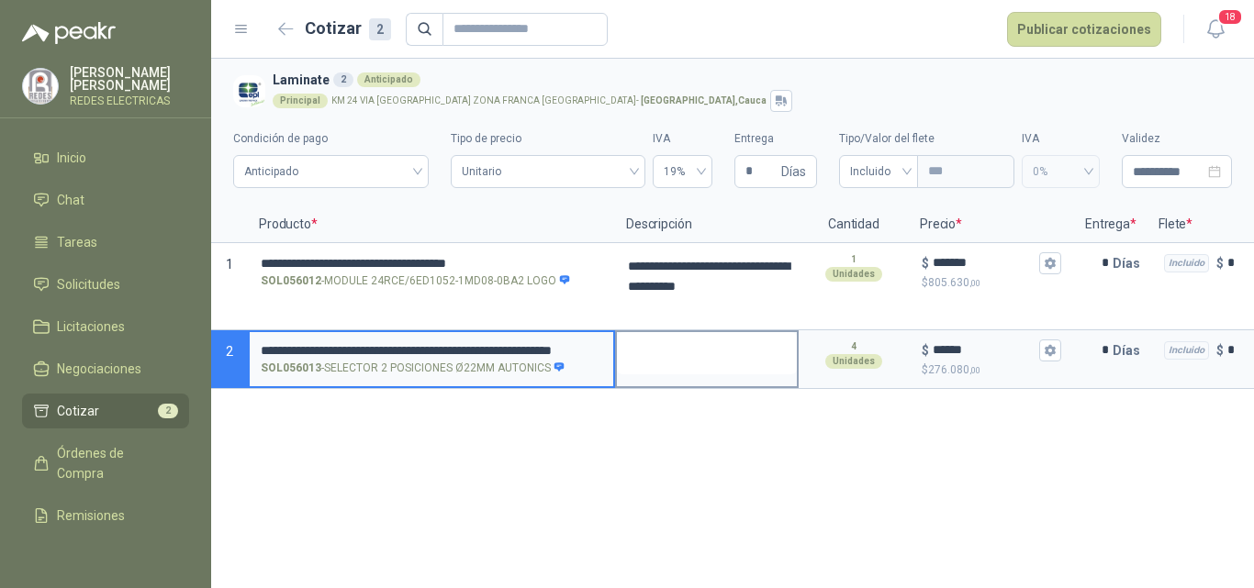
scroll to position [0, 113]
drag, startPoint x: 262, startPoint y: 350, endPoint x: 644, endPoint y: 344, distance: 382.7
click at [644, 344] on section "**********" at bounding box center [732, 359] width 1042 height 59
type input "**********"
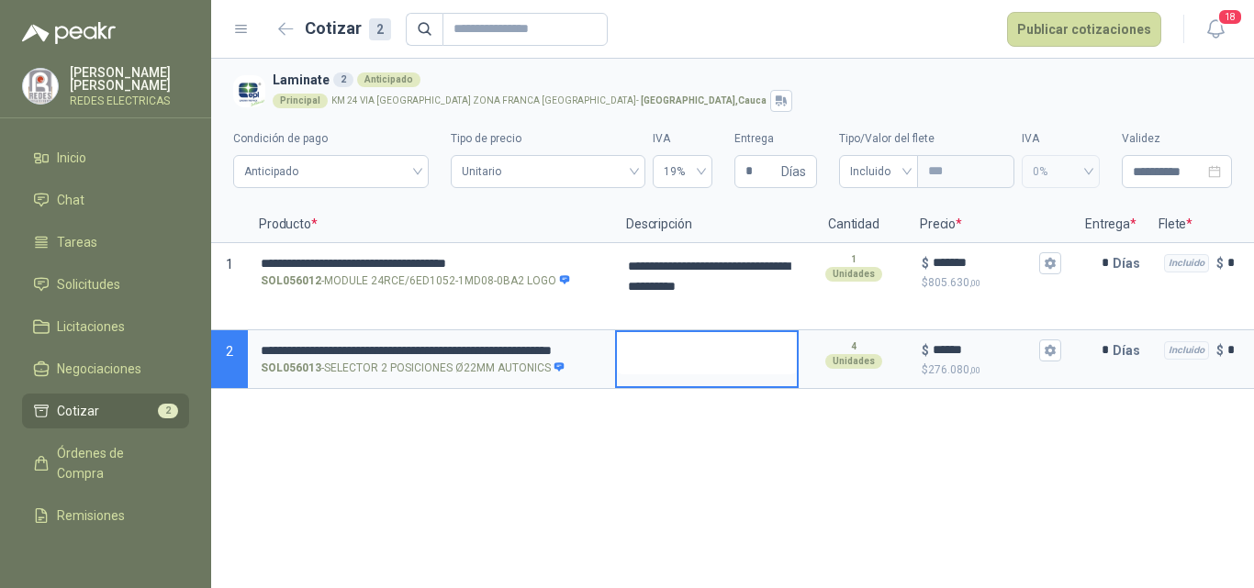
click at [644, 344] on textarea at bounding box center [707, 353] width 180 height 42
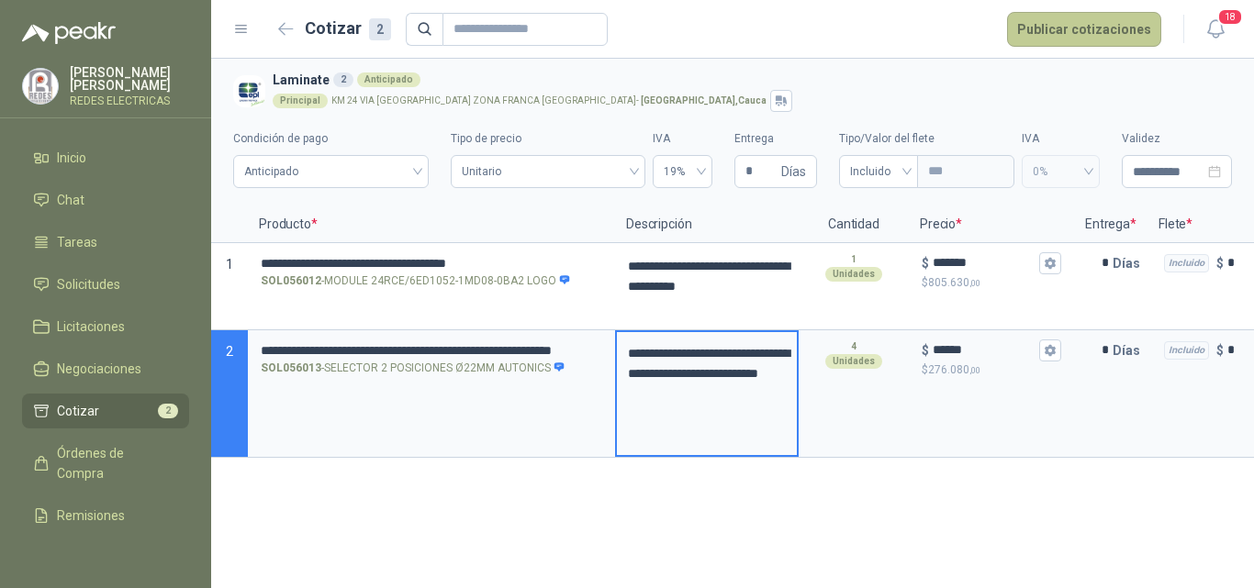
click at [1078, 13] on button "Publicar cotizaciones" at bounding box center [1084, 29] width 154 height 35
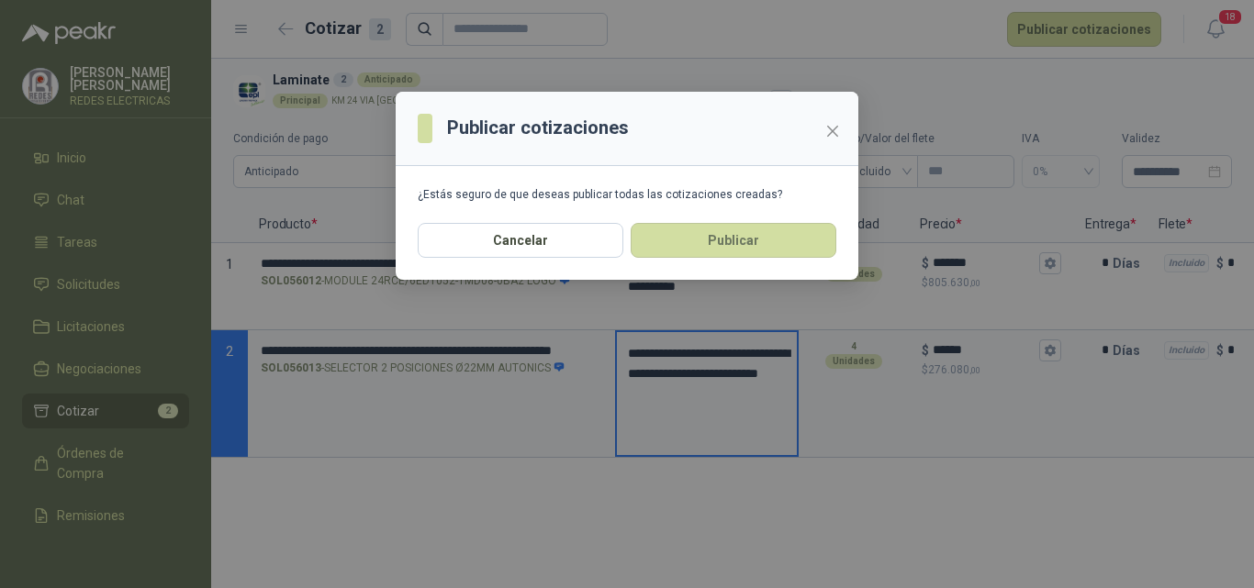
click at [697, 259] on div "Cancelar Publicar" at bounding box center [627, 251] width 463 height 57
click at [699, 244] on button "Publicar" at bounding box center [733, 240] width 206 height 35
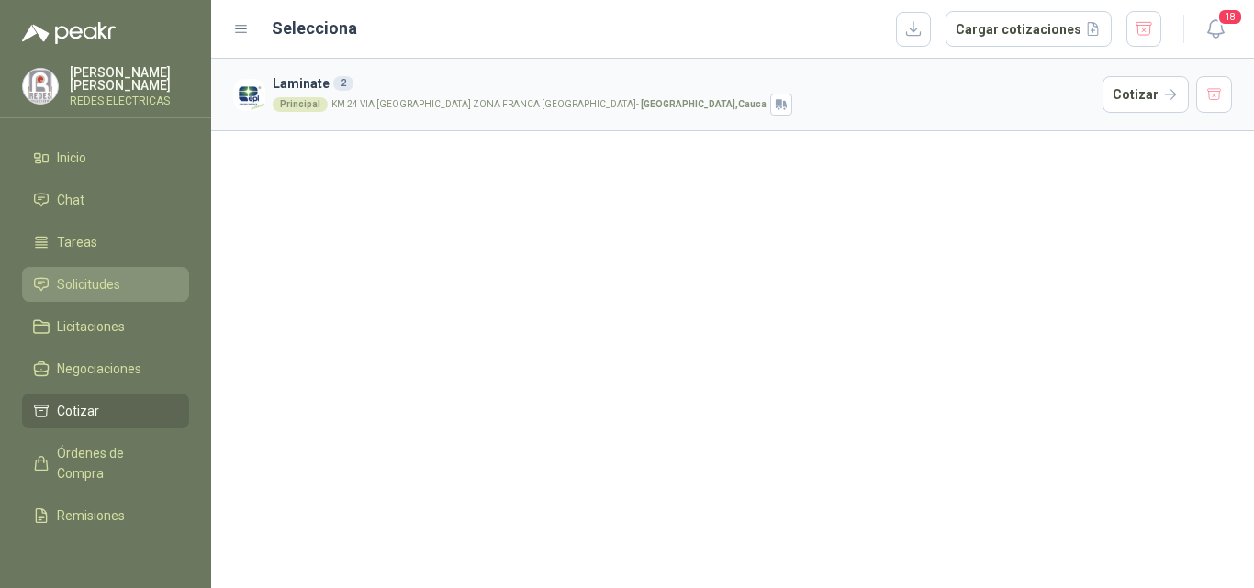
click at [116, 293] on link "Solicitudes" at bounding box center [105, 284] width 167 height 35
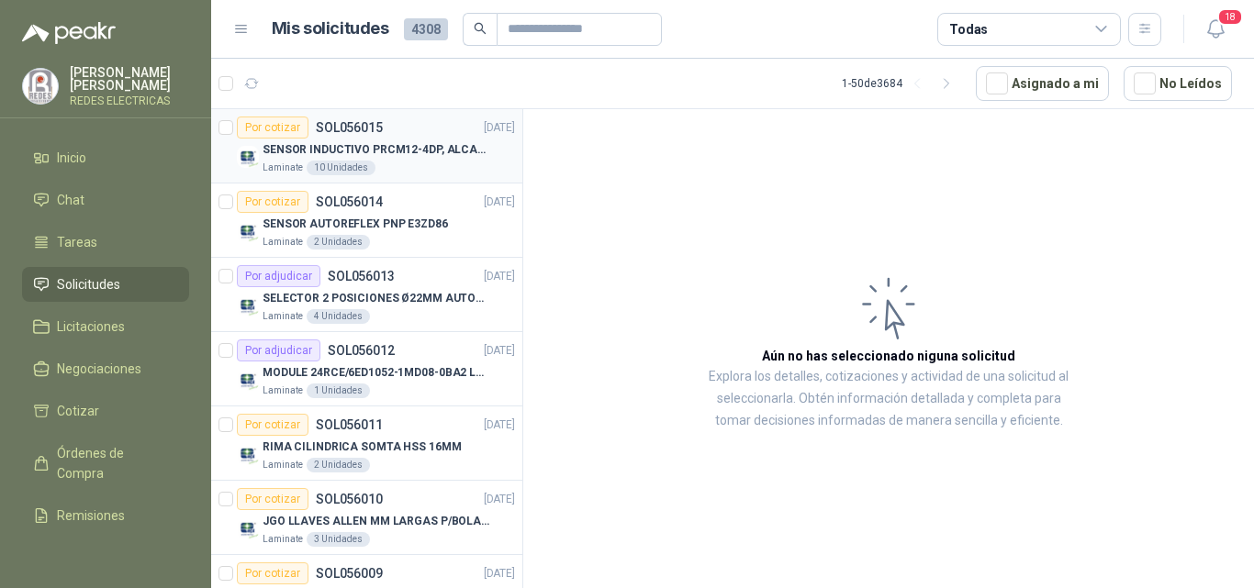
click at [429, 149] on p "SENSOR INDUCTIVO PRCM12-4DP, ALCANCE 4MM" at bounding box center [376, 149] width 229 height 17
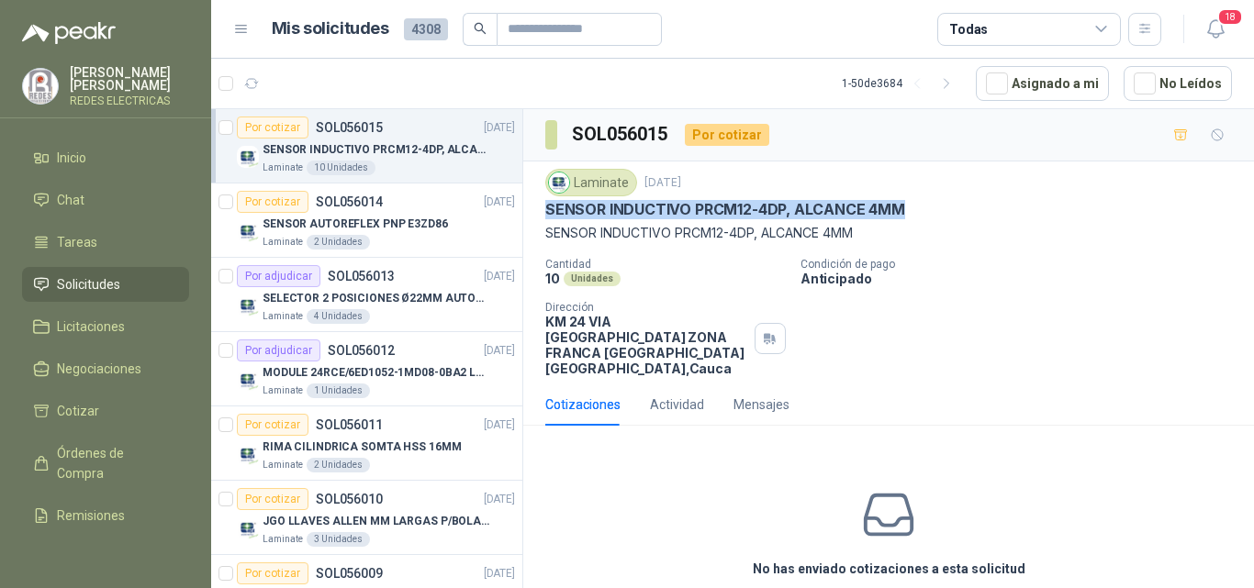
drag, startPoint x: 586, startPoint y: 207, endPoint x: 913, endPoint y: 207, distance: 326.7
click at [913, 207] on div "SENSOR INDUCTIVO PRCM12-4DP, ALCANCE 4MM" at bounding box center [888, 209] width 686 height 19
copy p "SENSOR INDUCTIVO PRCM12-4DP, ALCANCE 4MM"
click at [253, 79] on icon "button" at bounding box center [252, 83] width 14 height 9
click at [256, 84] on icon "button" at bounding box center [252, 83] width 14 height 9
